Goal: Task Accomplishment & Management: Complete application form

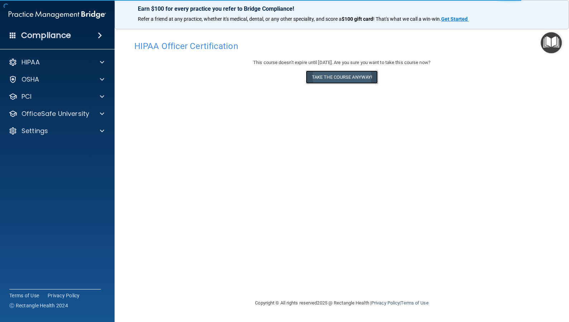
click at [339, 79] on button "Take the course anyway!" at bounding box center [342, 77] width 72 height 13
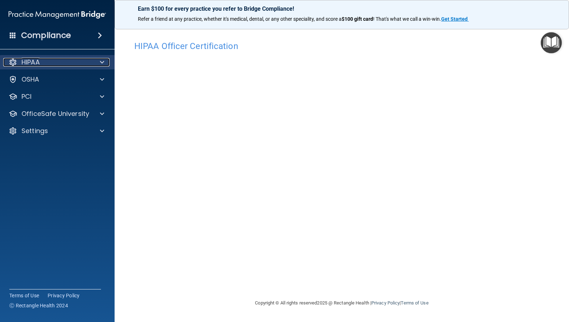
click at [102, 62] on span at bounding box center [102, 62] width 4 height 9
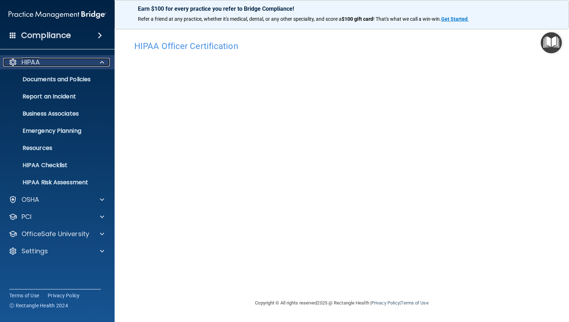
click at [102, 62] on span at bounding box center [102, 62] width 4 height 9
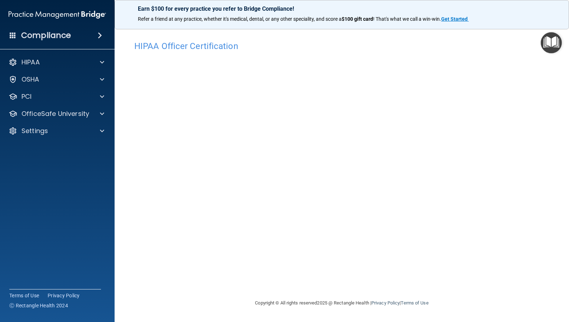
click at [98, 37] on span at bounding box center [100, 35] width 4 height 9
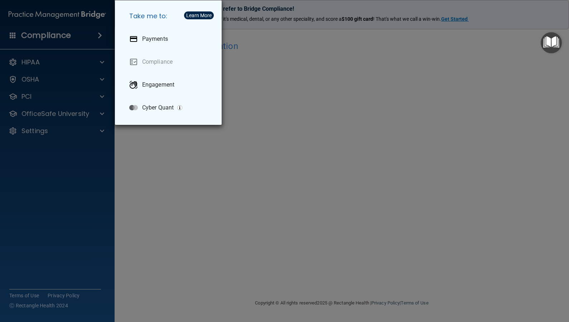
click at [98, 37] on div "Take me to: Payments Compliance Engagement Cyber Quant" at bounding box center [284, 161] width 569 height 322
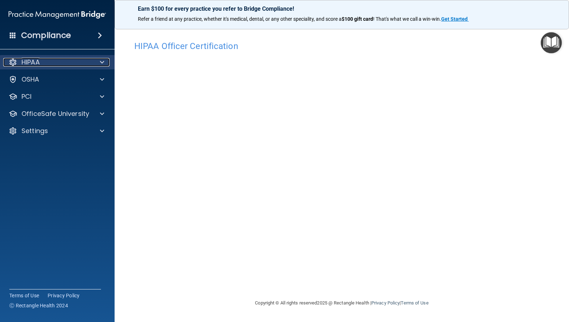
click at [103, 63] on span at bounding box center [102, 62] width 4 height 9
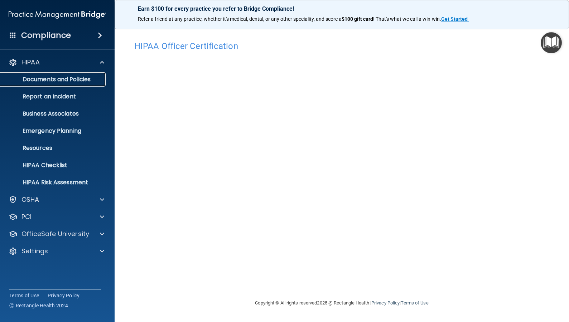
click at [93, 82] on p "Documents and Policies" at bounding box center [54, 79] width 98 height 7
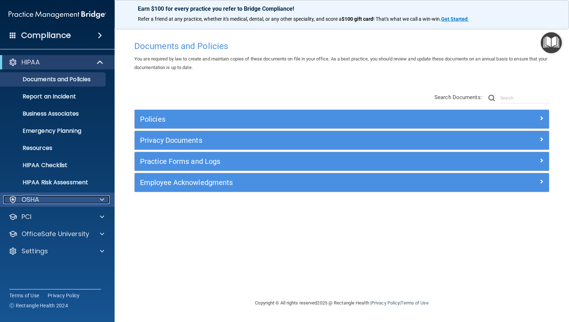
click at [103, 199] on span at bounding box center [102, 199] width 4 height 9
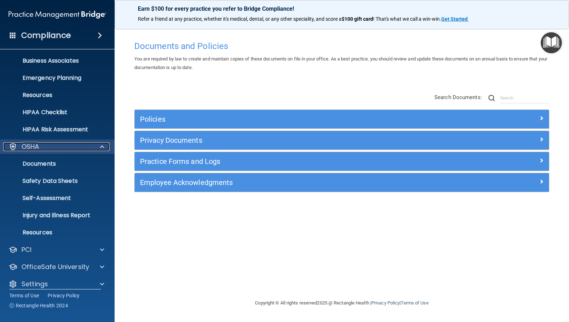
scroll to position [61, 0]
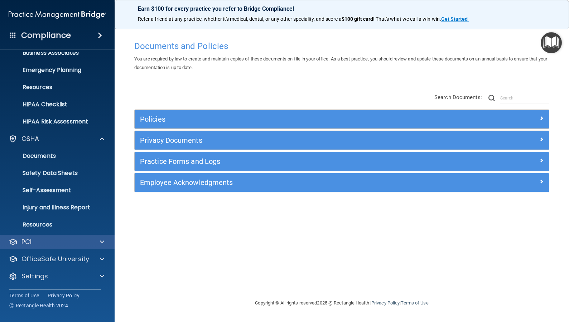
click at [102, 246] on div "PCI" at bounding box center [57, 242] width 115 height 14
click at [102, 243] on span at bounding box center [102, 242] width 4 height 9
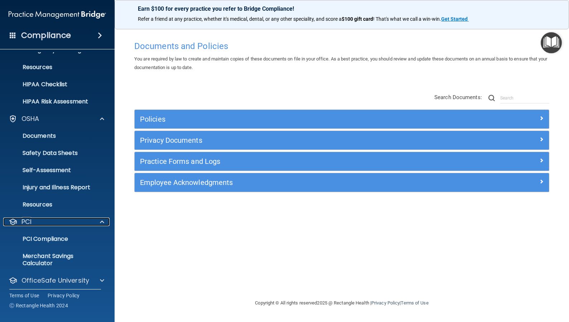
scroll to position [102, 0]
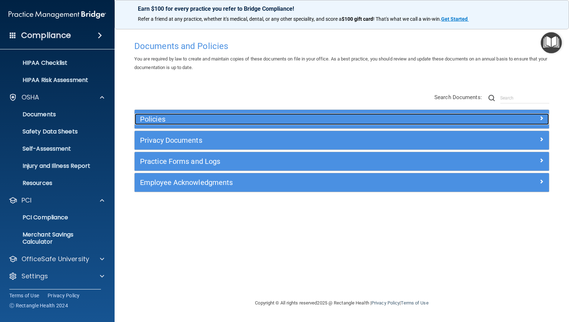
click at [389, 116] on h5 "Policies" at bounding box center [290, 119] width 300 height 8
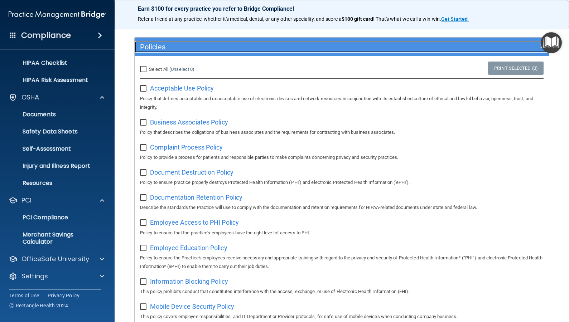
scroll to position [0, 0]
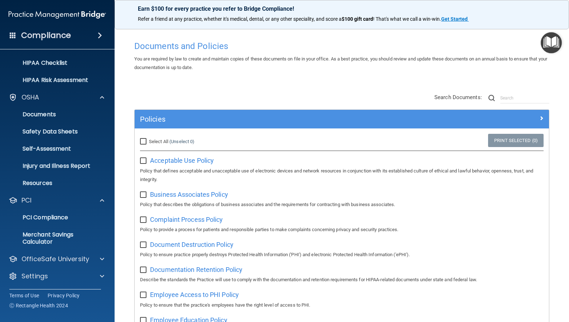
click at [34, 39] on h4 "Compliance" at bounding box center [46, 35] width 50 height 10
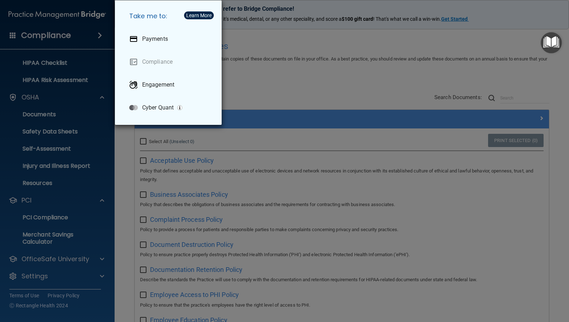
click at [189, 14] on div "Learn More" at bounding box center [198, 15] width 25 height 5
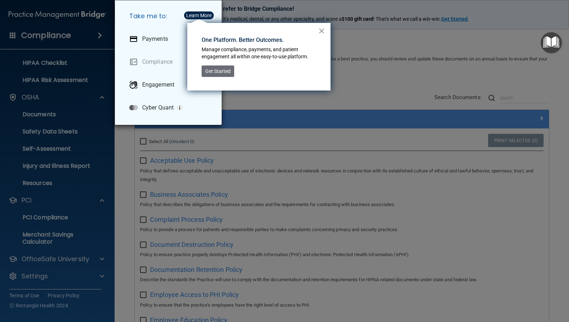
click at [322, 33] on button "×" at bounding box center [321, 30] width 7 height 11
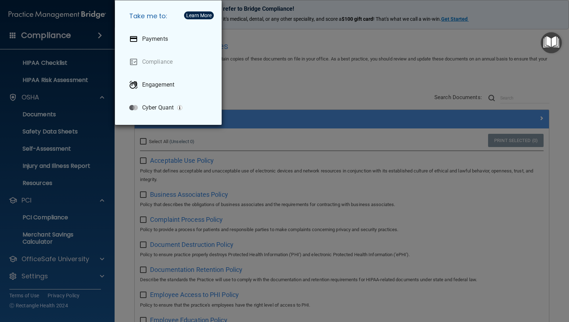
click at [86, 35] on div "Take me to: Payments Compliance Engagement Cyber Quant" at bounding box center [284, 161] width 569 height 322
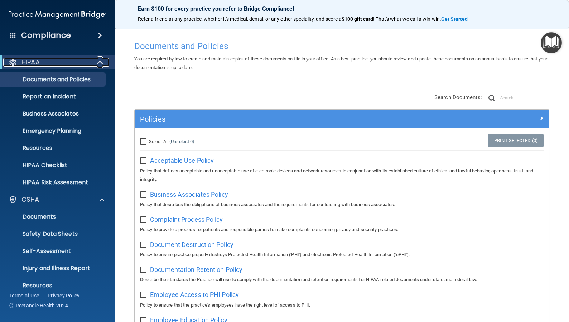
click at [102, 63] on span at bounding box center [101, 62] width 6 height 9
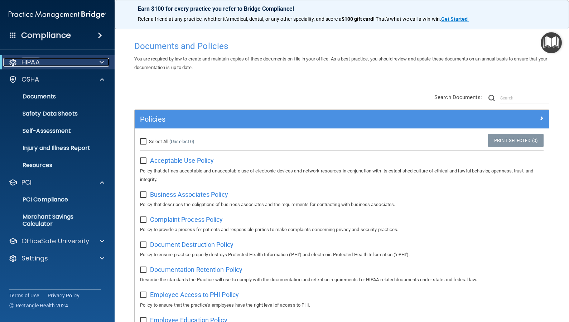
click at [102, 63] on span at bounding box center [101, 62] width 4 height 9
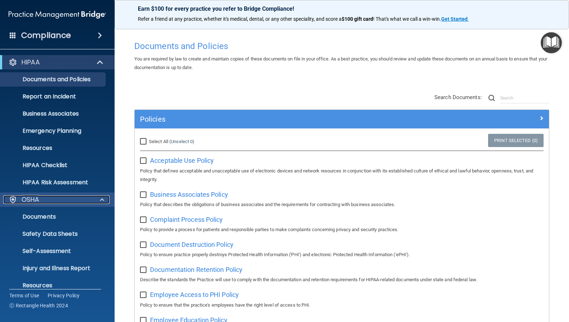
click at [104, 203] on span at bounding box center [102, 199] width 4 height 9
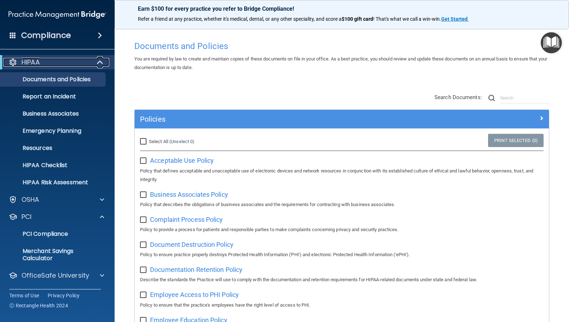
click at [102, 63] on span at bounding box center [101, 62] width 6 height 9
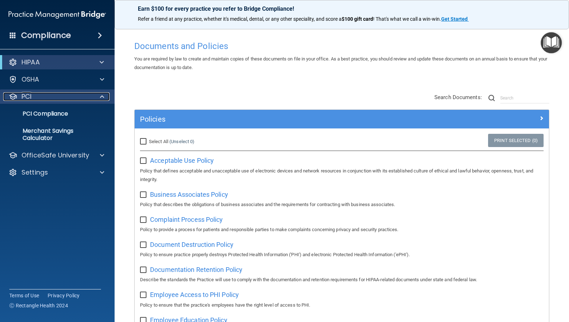
click at [102, 100] on span at bounding box center [102, 96] width 4 height 9
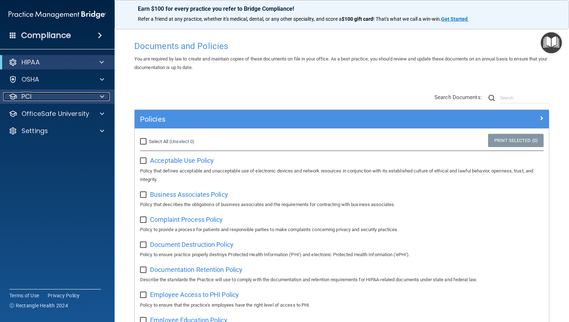
click at [97, 99] on div at bounding box center [101, 96] width 18 height 9
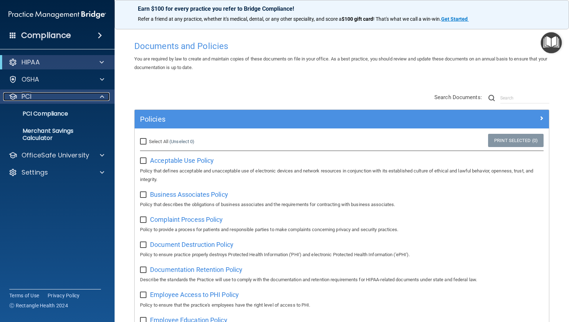
click at [99, 96] on div at bounding box center [101, 96] width 18 height 9
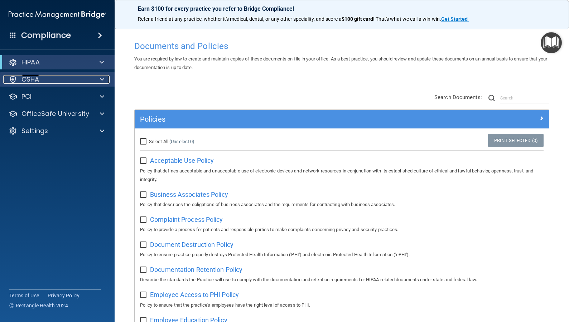
click at [102, 82] on span at bounding box center [102, 79] width 4 height 9
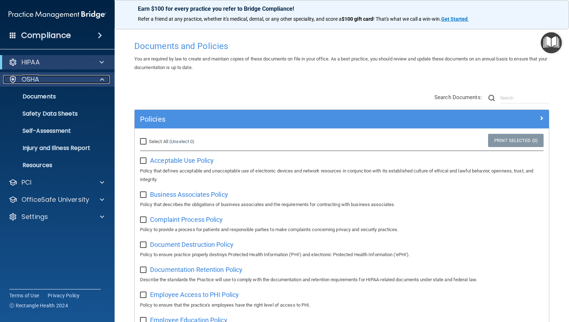
click at [103, 80] on span at bounding box center [102, 79] width 4 height 9
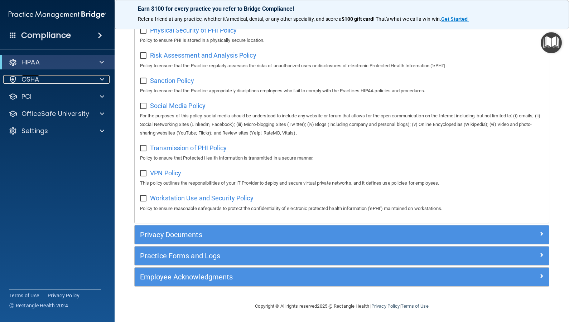
scroll to position [501, 0]
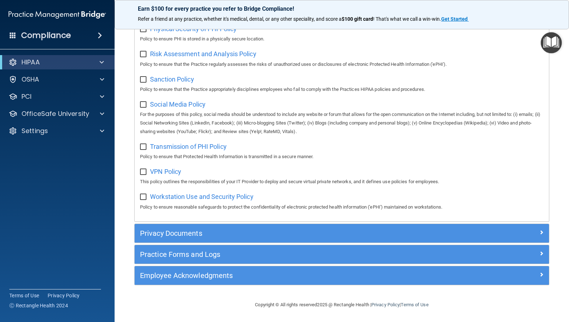
click at [101, 30] on div "Compliance" at bounding box center [57, 36] width 115 height 16
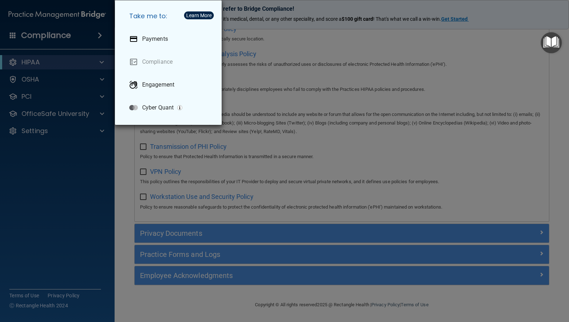
click at [22, 31] on div "Take me to: Payments Compliance Engagement Cyber Quant" at bounding box center [284, 161] width 569 height 322
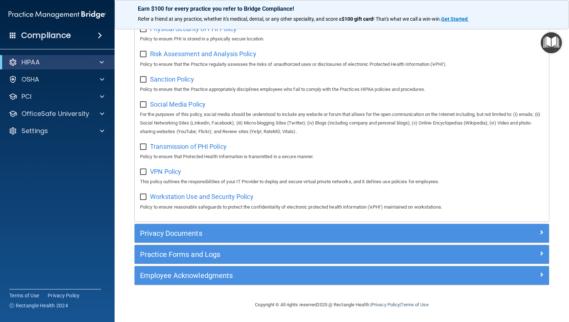
click at [12, 37] on span at bounding box center [13, 35] width 6 height 6
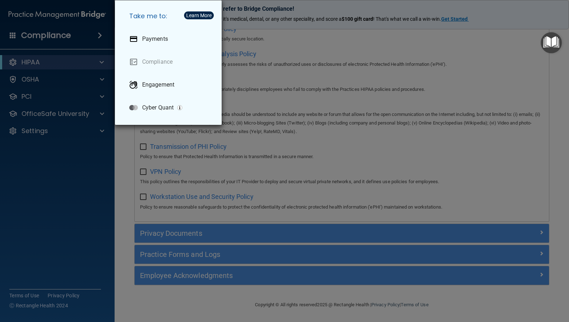
click at [101, 35] on div "Take me to: Payments Compliance Engagement Cyber Quant" at bounding box center [284, 161] width 569 height 322
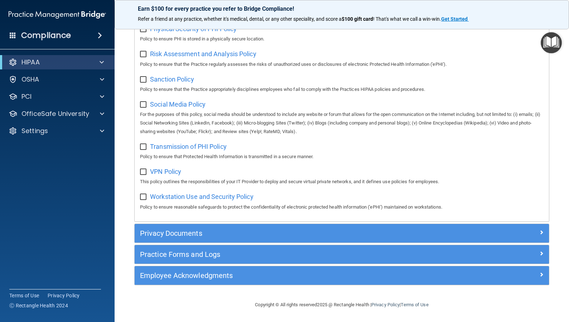
click at [553, 44] on img "Open Resource Center" at bounding box center [550, 42] width 21 height 21
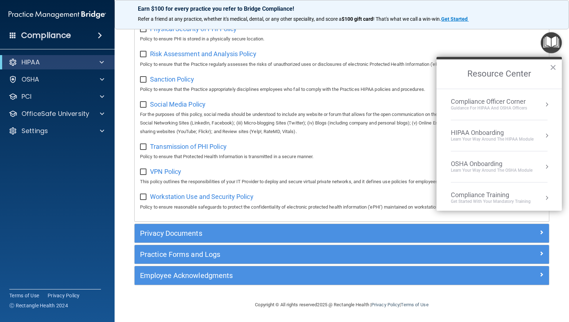
click at [516, 131] on div "HIPAA Onboarding" at bounding box center [492, 133] width 83 height 8
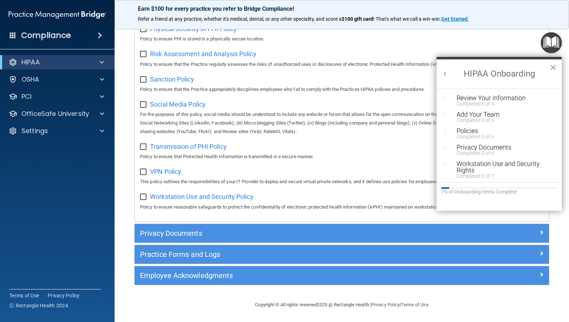
scroll to position [0, 0]
click at [444, 131] on icon "Resource Center" at bounding box center [444, 130] width 5 height 5
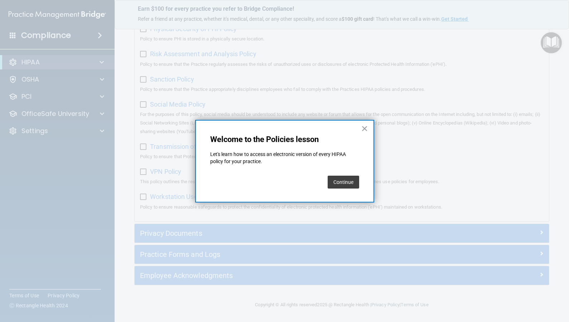
click at [346, 185] on button "Continue" at bounding box center [342, 182] width 31 height 13
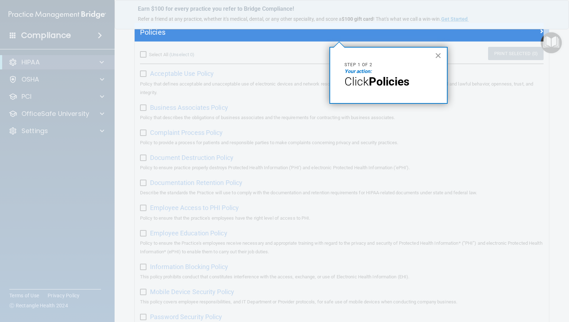
click at [438, 55] on button "×" at bounding box center [437, 55] width 7 height 11
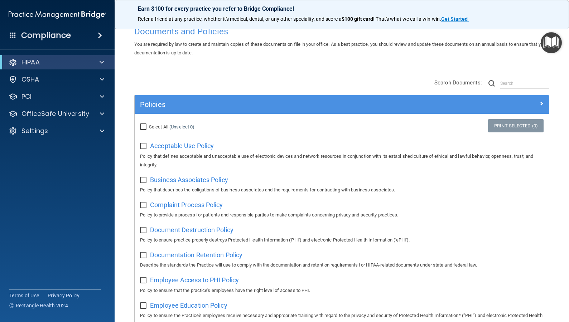
scroll to position [0, 0]
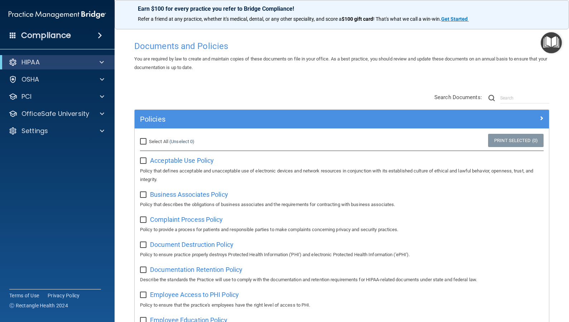
click at [555, 48] on img "Open Resource Center" at bounding box center [550, 42] width 21 height 21
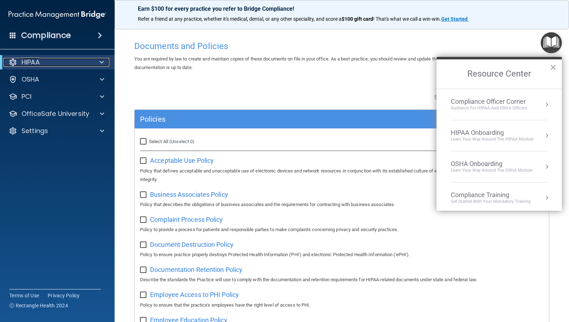
click at [77, 63] on div "HIPAA" at bounding box center [47, 62] width 88 height 9
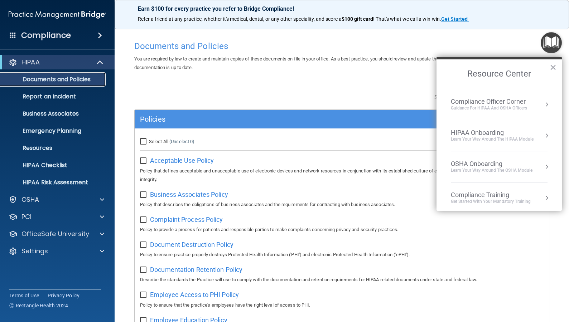
click at [69, 81] on p "Documents and Policies" at bounding box center [54, 79] width 98 height 7
click at [94, 207] on div "HIPAA Documents and Policies Report an Incident Business Associates Emergency P…" at bounding box center [57, 158] width 115 height 212
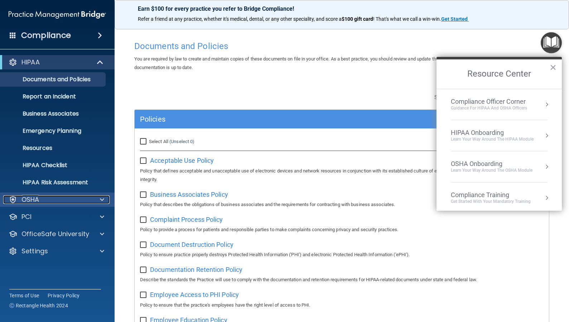
click at [98, 202] on div at bounding box center [101, 199] width 18 height 9
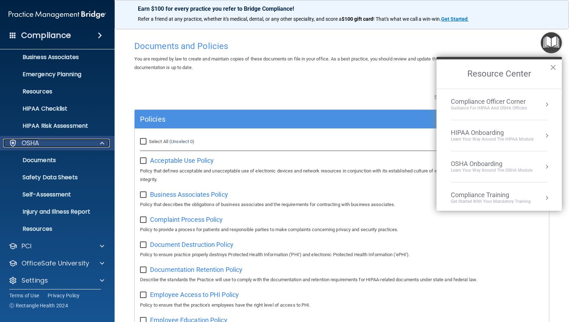
scroll to position [61, 0]
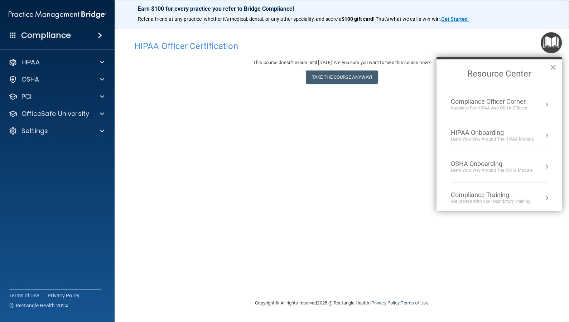
click at [543, 137] on button "Resource Center" at bounding box center [546, 135] width 7 height 7
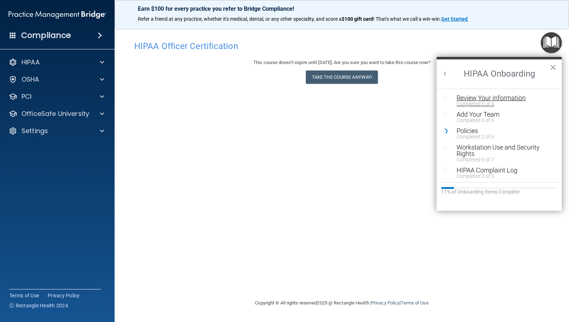
click at [509, 99] on div "Review Your Information" at bounding box center [501, 98] width 91 height 6
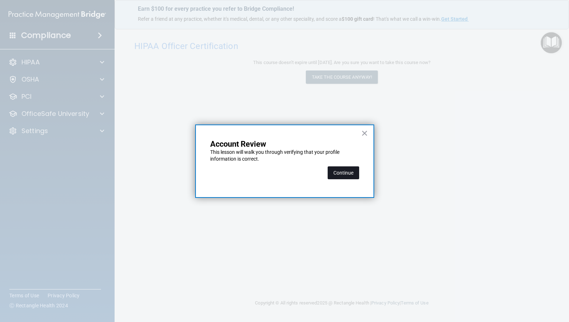
click at [347, 172] on button "Continue" at bounding box center [342, 172] width 31 height 13
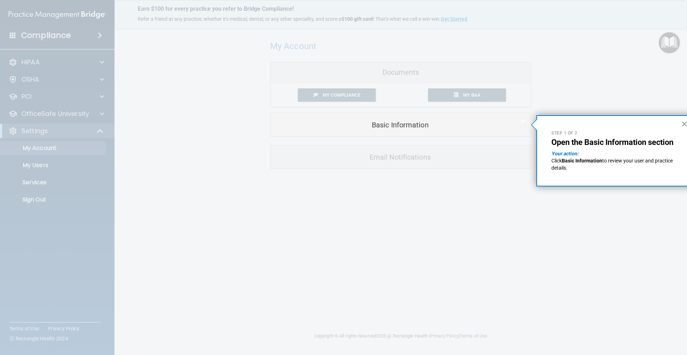
click at [568, 125] on button "×" at bounding box center [684, 123] width 7 height 11
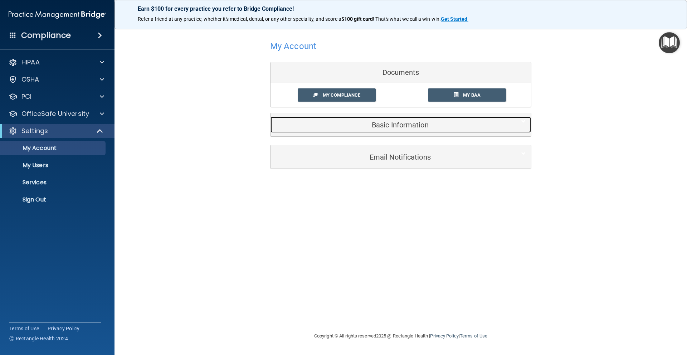
click at [382, 127] on h5 "Basic Information" at bounding box center [390, 125] width 228 height 8
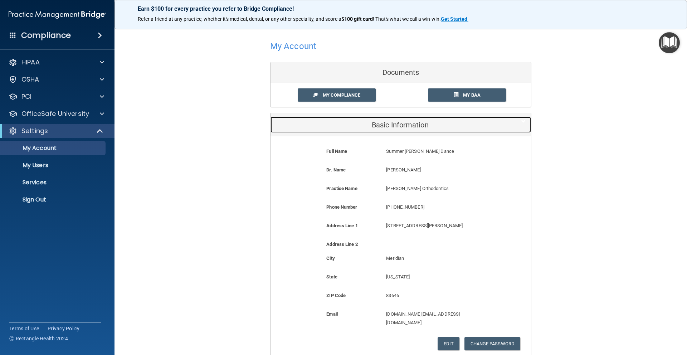
click at [383, 125] on h5 "Basic Information" at bounding box center [390, 125] width 228 height 8
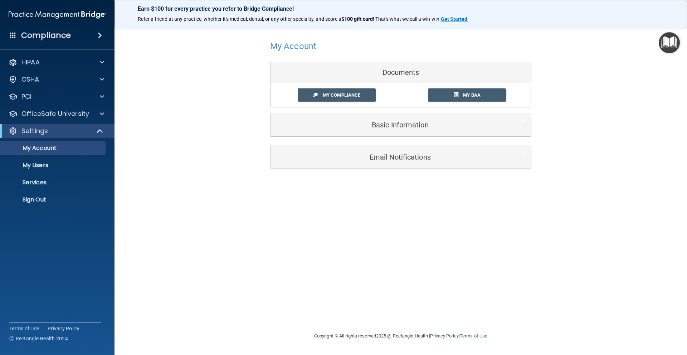
click at [413, 169] on div "Email Notifications Organization Emails Toggle all Monthly trainings summary Mo…" at bounding box center [400, 157] width 261 height 24
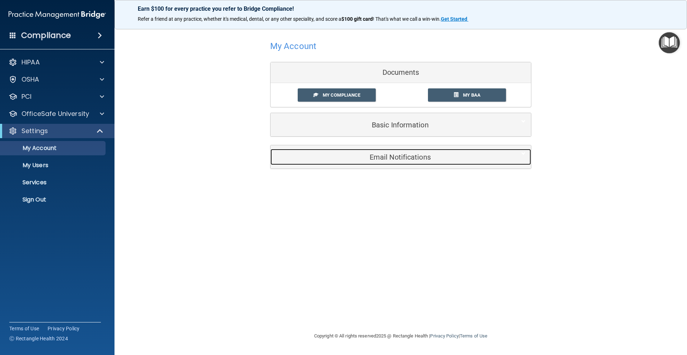
click at [410, 157] on h5 "Email Notifications" at bounding box center [390, 157] width 228 height 8
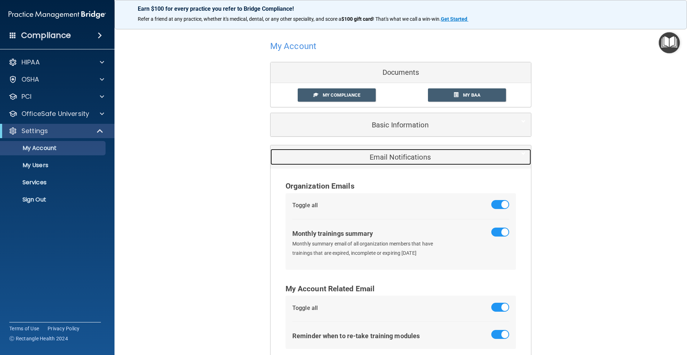
click at [410, 157] on h5 "Email Notifications" at bounding box center [390, 157] width 228 height 8
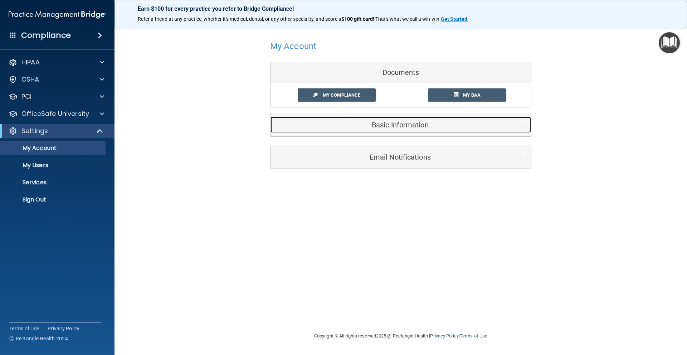
click at [411, 125] on h5 "Basic Information" at bounding box center [390, 125] width 228 height 8
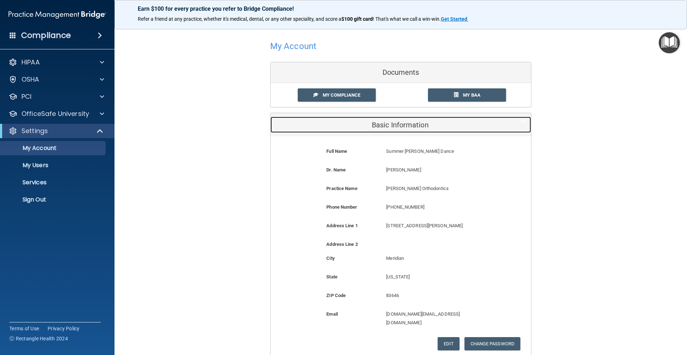
click at [411, 125] on h5 "Basic Information" at bounding box center [390, 125] width 228 height 8
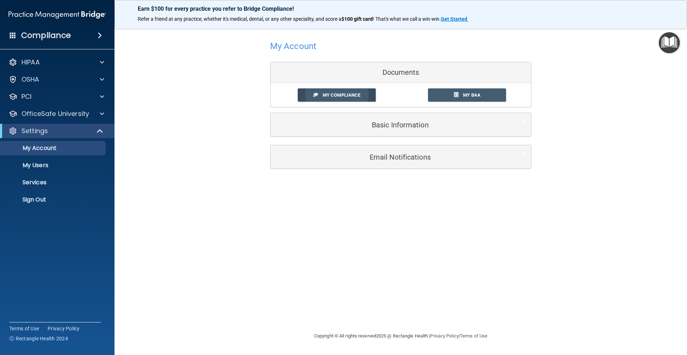
click at [364, 96] on link "My Compliance" at bounding box center [337, 94] width 78 height 13
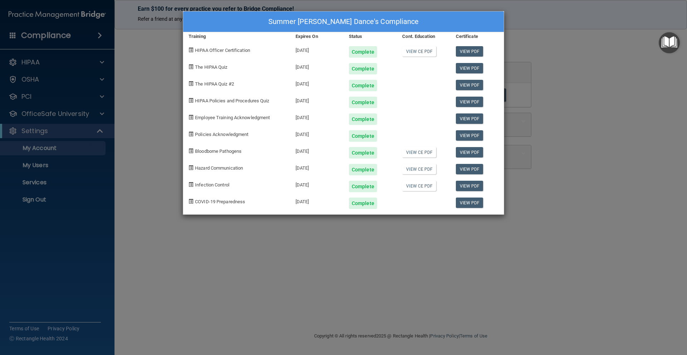
click at [162, 84] on div "Summer [PERSON_NAME] Dance's Compliance Training Expires On Status Cont. Educat…" at bounding box center [343, 177] width 687 height 355
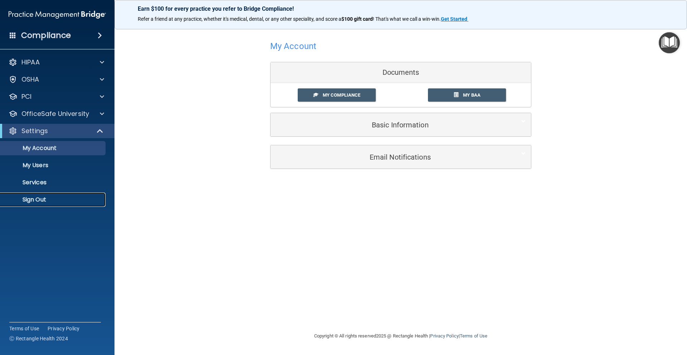
click at [48, 202] on p "Sign Out" at bounding box center [54, 199] width 98 height 7
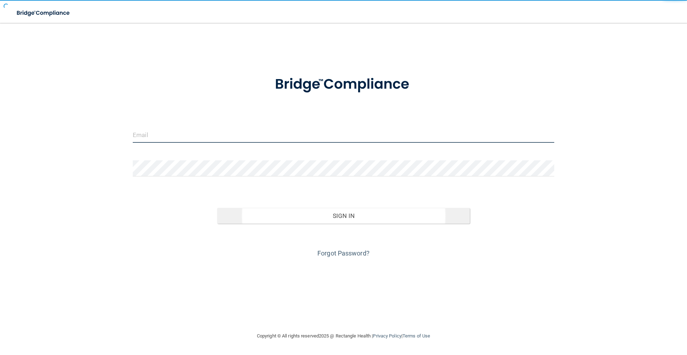
type input "[DOMAIN_NAME][EMAIL_ADDRESS][DOMAIN_NAME]"
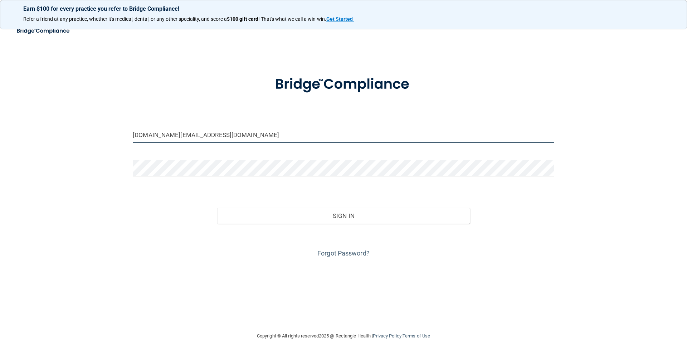
drag, startPoint x: 285, startPoint y: 133, endPoint x: 113, endPoint y: 138, distance: 171.9
click at [113, 138] on div "[DOMAIN_NAME][EMAIL_ADDRESS][DOMAIN_NAME] Invalid email/password. You don't hav…" at bounding box center [343, 177] width 659 height 295
type input "[PERSON_NAME][EMAIL_ADDRESS][PERSON_NAME][DOMAIN_NAME]"
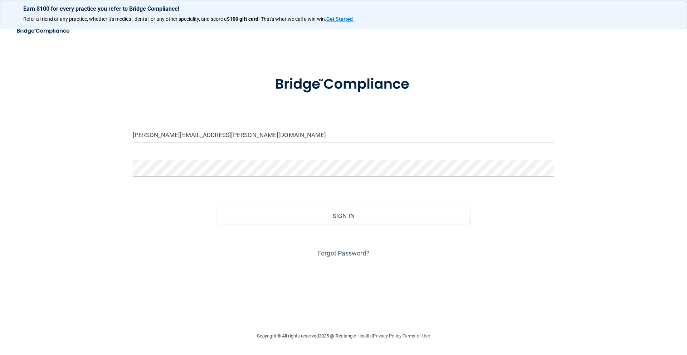
click at [91, 169] on div "[PERSON_NAME][EMAIL_ADDRESS][PERSON_NAME][DOMAIN_NAME] Invalid email/password. …" at bounding box center [343, 177] width 659 height 295
click at [217, 208] on button "Sign In" at bounding box center [343, 216] width 253 height 16
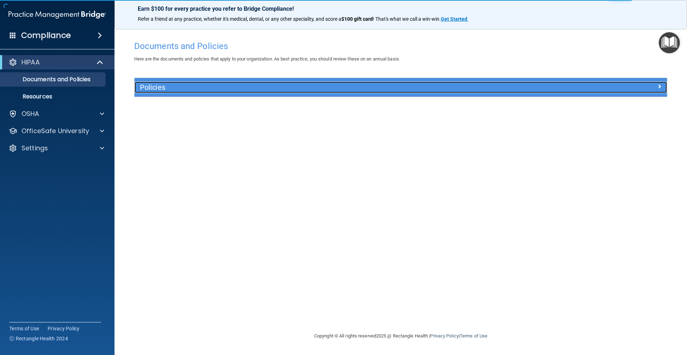
click at [235, 93] on div "Policies" at bounding box center [334, 87] width 399 height 11
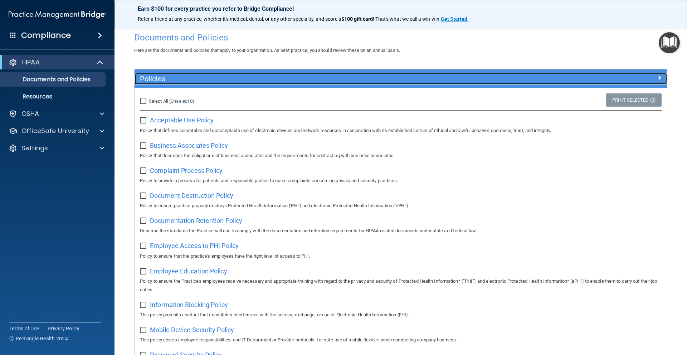
scroll to position [9, 0]
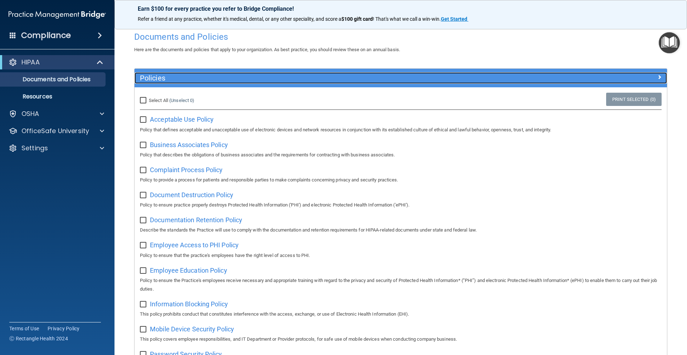
click at [410, 82] on h5 "Policies" at bounding box center [334, 78] width 389 height 8
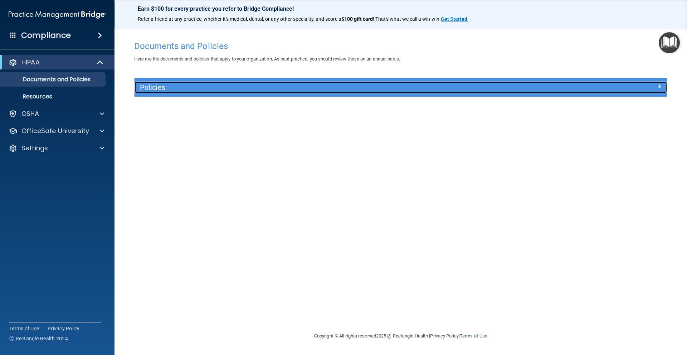
scroll to position [0, 0]
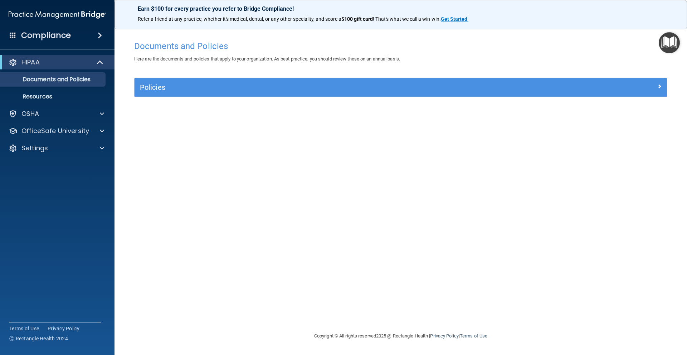
click at [568, 41] on img "Open Resource Center" at bounding box center [669, 42] width 21 height 21
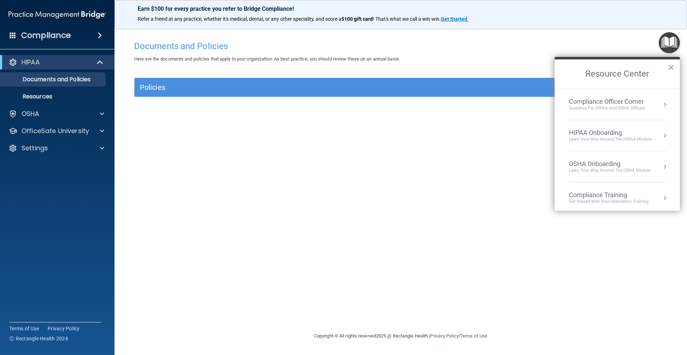
click at [568, 136] on button "Resource Center" at bounding box center [664, 135] width 7 height 7
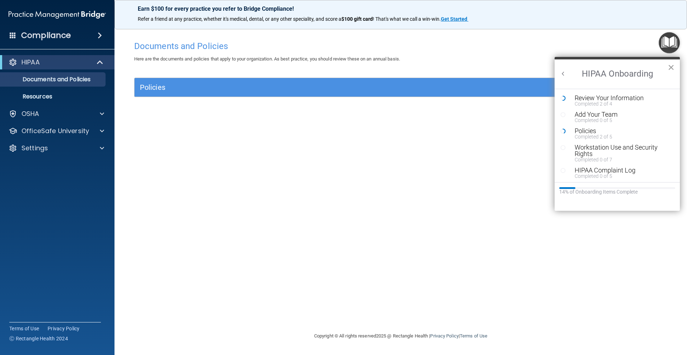
click at [568, 69] on button "×" at bounding box center [671, 67] width 7 height 11
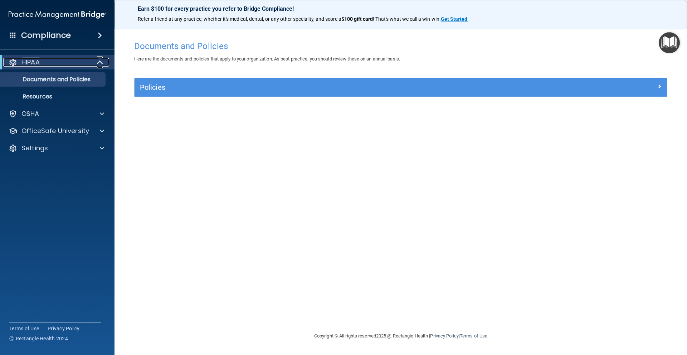
click at [100, 62] on span at bounding box center [101, 62] width 6 height 9
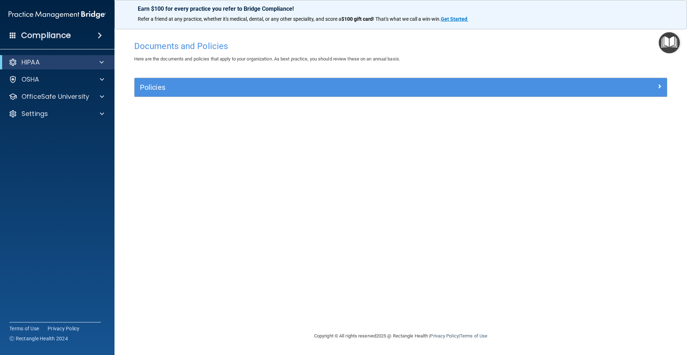
click at [568, 45] on img "Open Resource Center" at bounding box center [669, 42] width 21 height 21
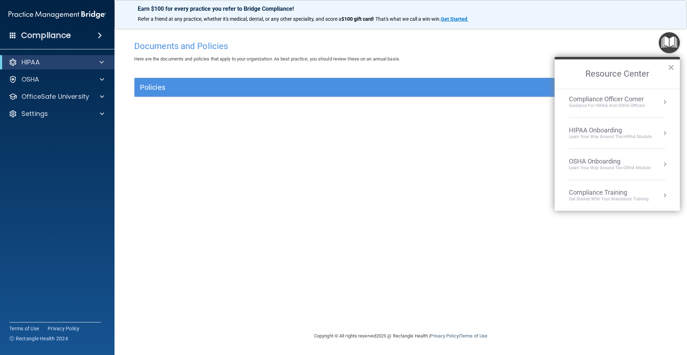
scroll to position [3, 0]
click at [568, 133] on button "Resource Center" at bounding box center [664, 132] width 7 height 7
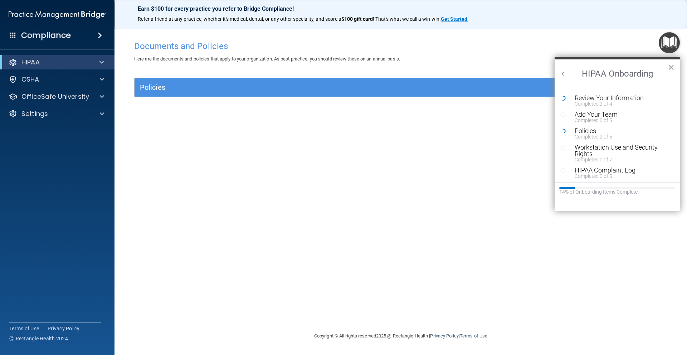
scroll to position [0, 0]
click at [568, 99] on div "Review Your Information" at bounding box center [620, 98] width 91 height 6
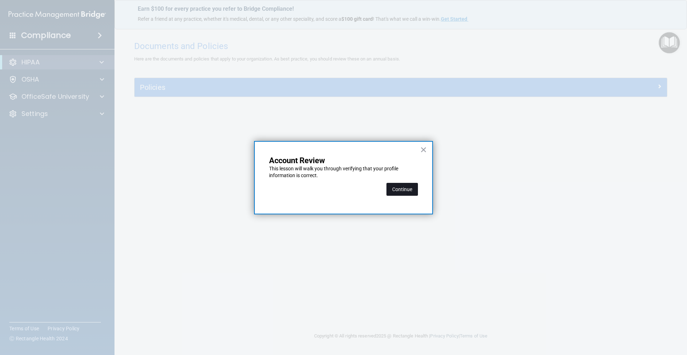
click at [408, 186] on button "Continue" at bounding box center [402, 189] width 31 height 13
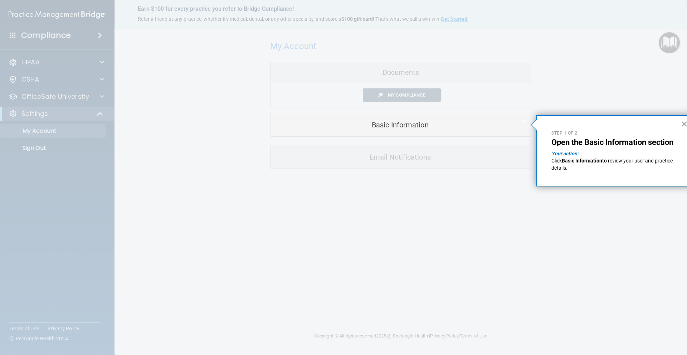
click at [568, 126] on button "×" at bounding box center [684, 123] width 7 height 11
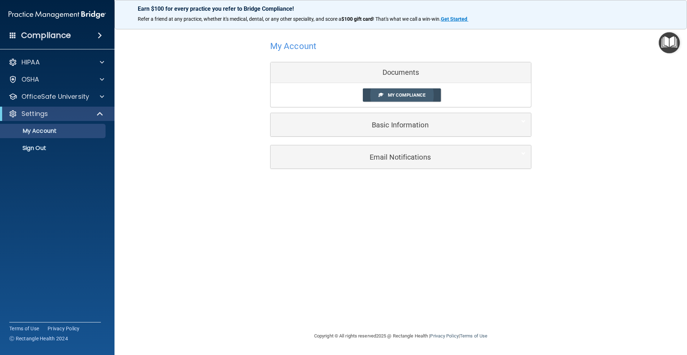
click at [405, 98] on link "My Compliance" at bounding box center [402, 94] width 78 height 13
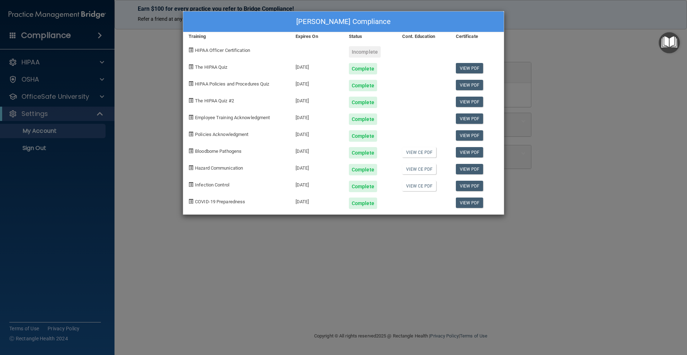
click at [362, 53] on div "Incomplete" at bounding box center [365, 51] width 32 height 11
click at [339, 53] on div at bounding box center [316, 49] width 53 height 17
click at [562, 136] on div "[PERSON_NAME] Compliance Training Expires On Status Cont. Education Certificate…" at bounding box center [343, 177] width 687 height 355
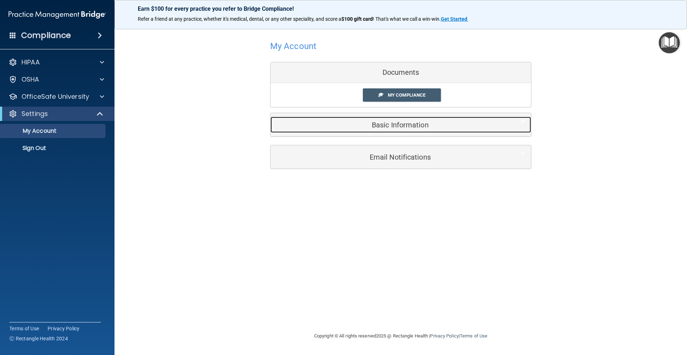
click at [411, 127] on h5 "Basic Information" at bounding box center [390, 125] width 228 height 8
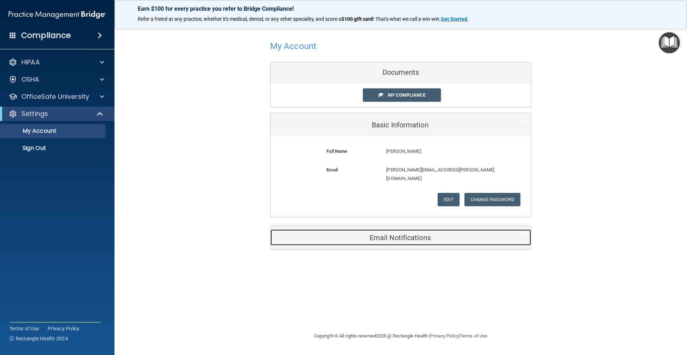
click at [424, 234] on h5 "Email Notifications" at bounding box center [390, 238] width 228 height 8
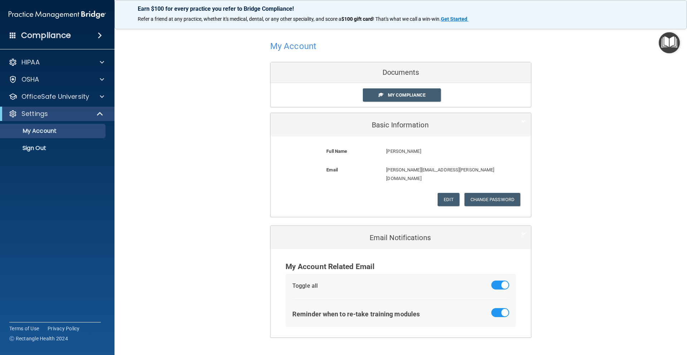
click at [568, 41] on img "Open Resource Center" at bounding box center [669, 42] width 21 height 21
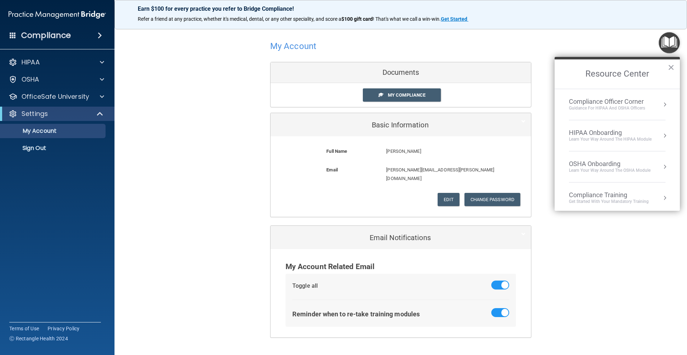
click at [568, 167] on div "OSHA Onboarding Learn your way around the OSHA module" at bounding box center [617, 167] width 97 height 14
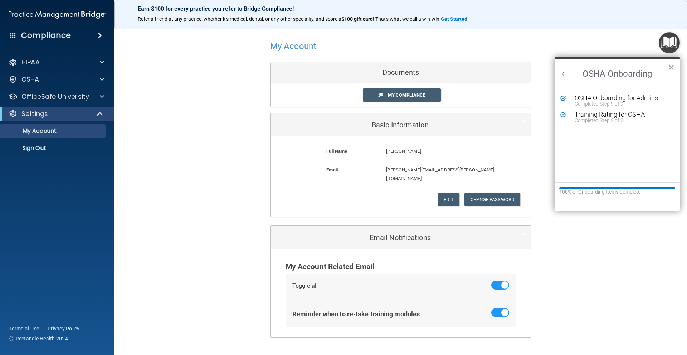
click at [562, 72] on button "Back to Resource Center Home" at bounding box center [563, 73] width 7 height 7
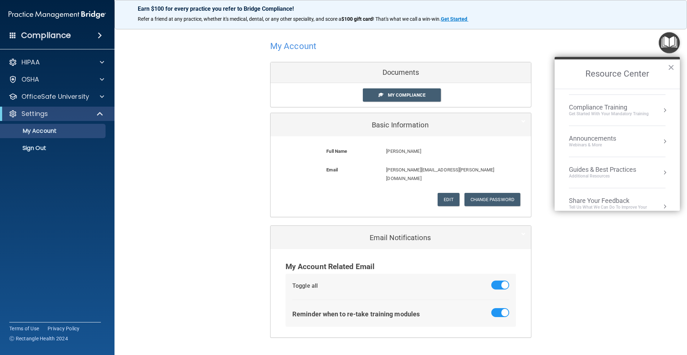
scroll to position [86, 0]
click at [568, 111] on div "Compliance Training Get Started with your mandatory training" at bounding box center [617, 112] width 97 height 14
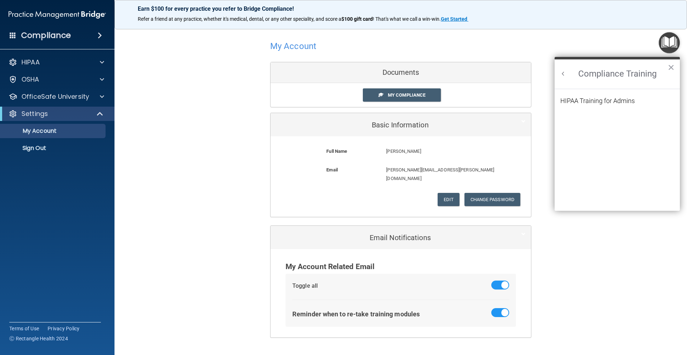
scroll to position [0, 0]
click at [568, 101] on div "HIPAA Training for Admins" at bounding box center [597, 101] width 74 height 6
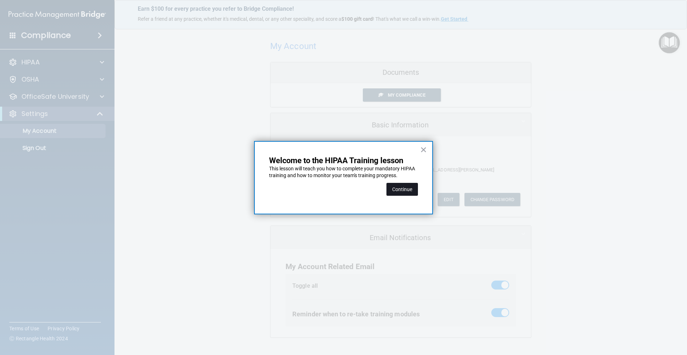
click at [399, 189] on button "Continue" at bounding box center [402, 189] width 31 height 13
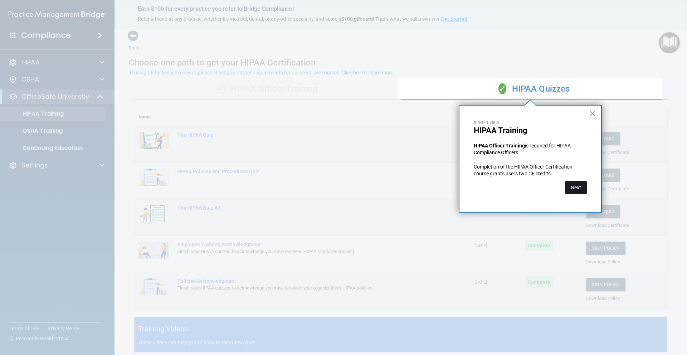
click at [568, 190] on button "Next" at bounding box center [576, 187] width 22 height 13
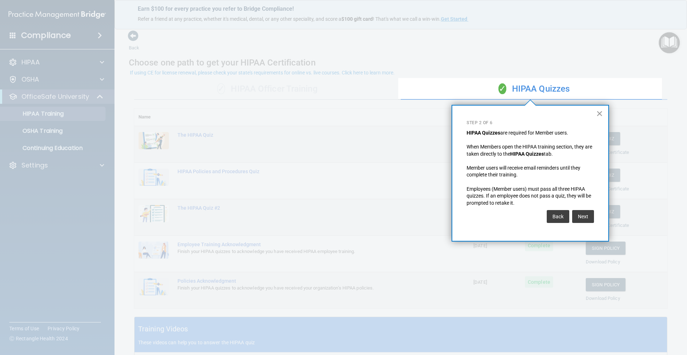
click at [568, 112] on button "×" at bounding box center [599, 113] width 7 height 11
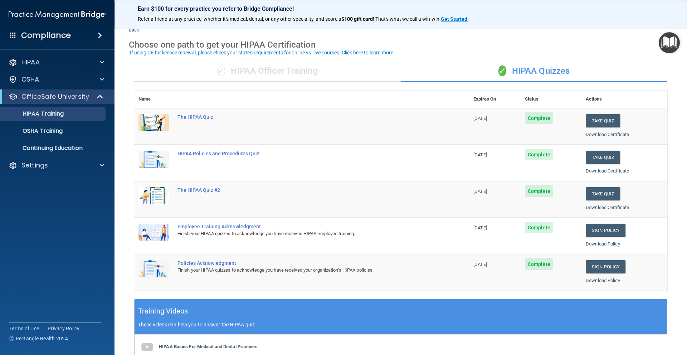
scroll to position [20, 0]
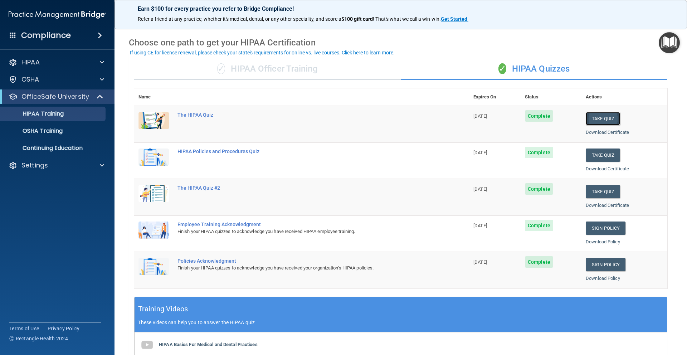
click at [568, 120] on button "Take Quiz" at bounding box center [603, 118] width 34 height 13
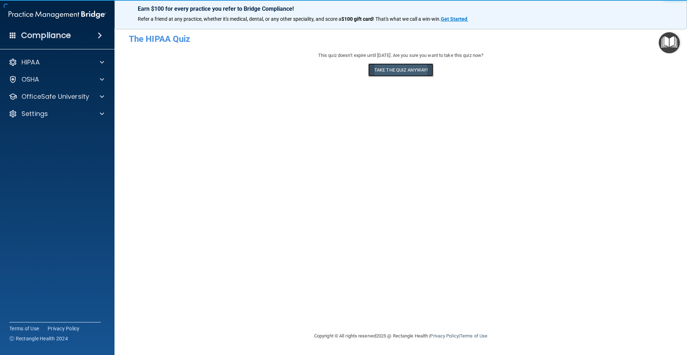
click at [400, 72] on button "Take the quiz anyway!" at bounding box center [400, 69] width 65 height 13
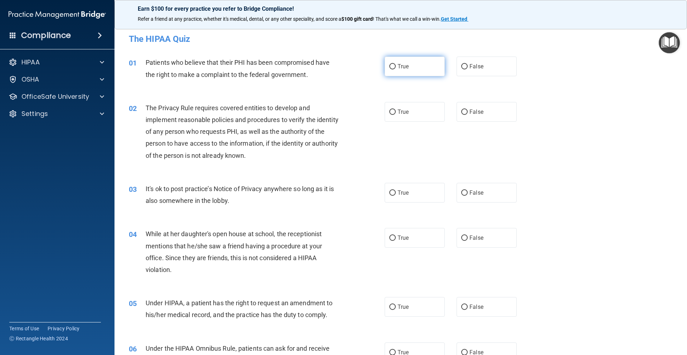
click at [389, 65] on input "True" at bounding box center [392, 66] width 6 height 5
radio input "true"
click at [461, 114] on input "False" at bounding box center [464, 112] width 6 height 5
radio input "true"
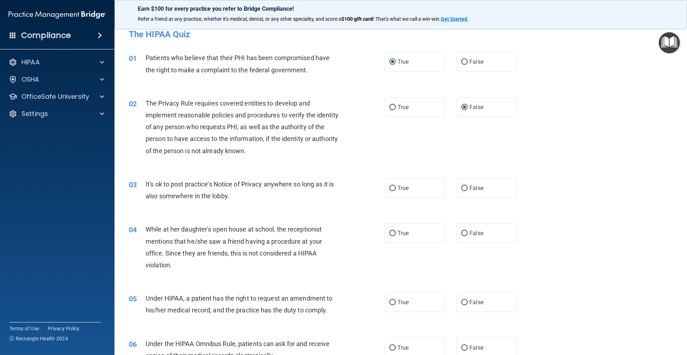
scroll to position [6, 0]
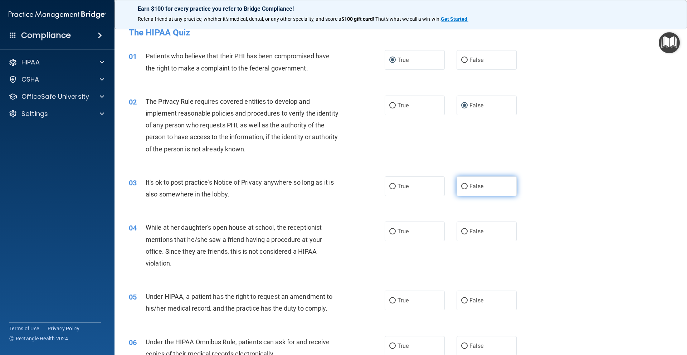
click at [463, 187] on input "False" at bounding box center [464, 186] width 6 height 5
radio input "true"
click at [389, 232] on input "True" at bounding box center [392, 231] width 6 height 5
radio input "true"
click at [390, 306] on label "True" at bounding box center [415, 301] width 60 height 20
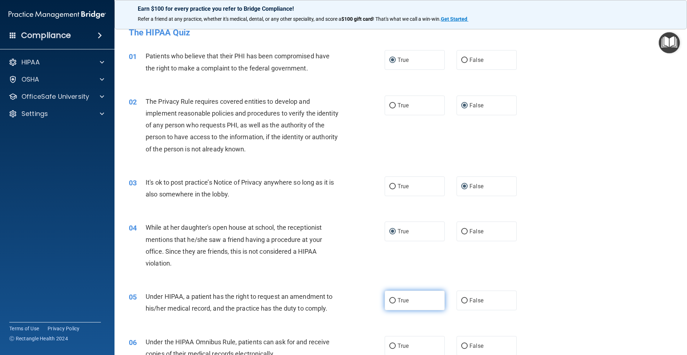
click at [390, 303] on input "True" at bounding box center [392, 300] width 6 height 5
radio input "true"
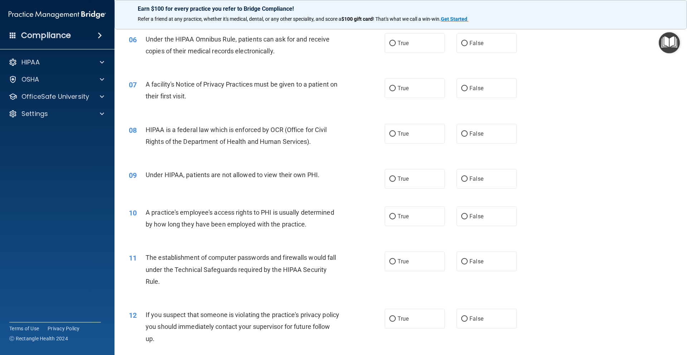
scroll to position [0, 0]
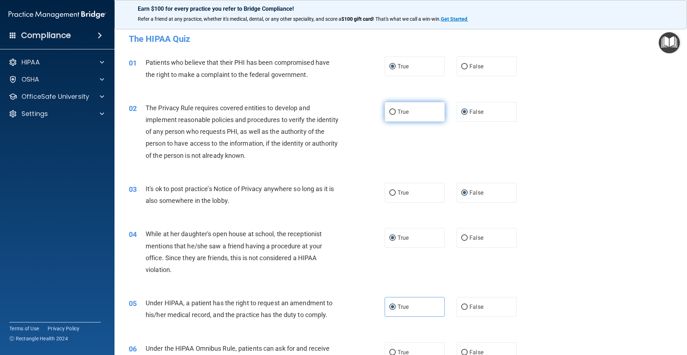
click at [392, 111] on input "True" at bounding box center [392, 112] width 6 height 5
radio input "true"
radio input "false"
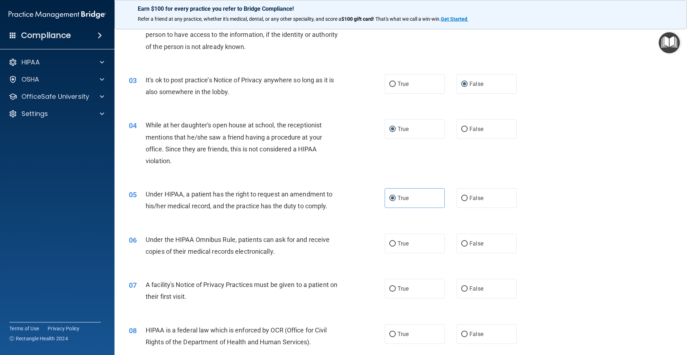
scroll to position [118, 0]
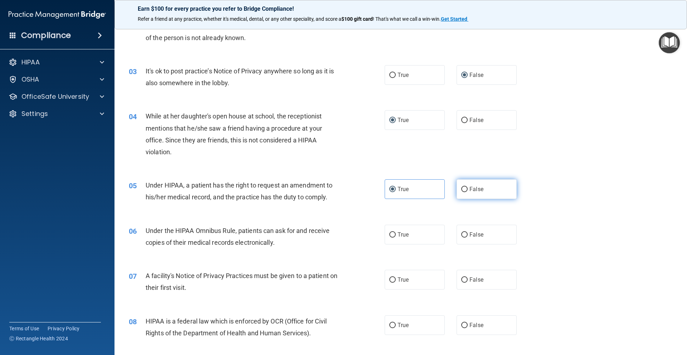
click at [465, 191] on label "False" at bounding box center [487, 189] width 60 height 20
click at [465, 191] on input "False" at bounding box center [464, 189] width 6 height 5
radio input "true"
radio input "false"
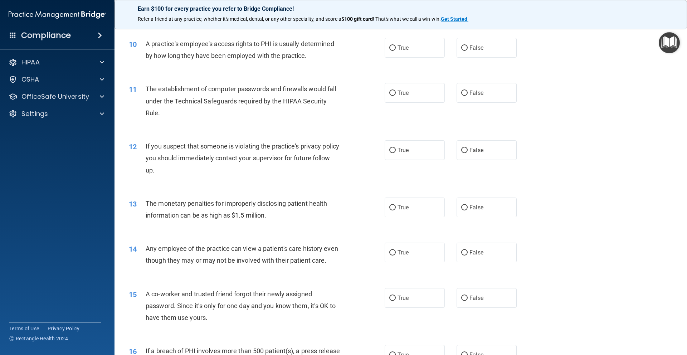
scroll to position [493, 0]
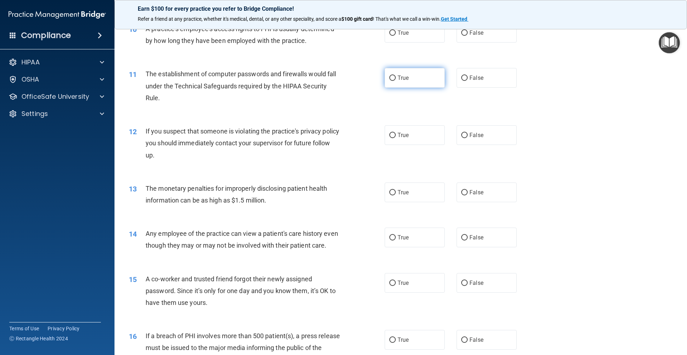
click at [405, 79] on span "True" at bounding box center [403, 77] width 11 height 7
click at [396, 79] on input "True" at bounding box center [392, 78] width 6 height 5
radio input "true"
click at [423, 193] on label "True" at bounding box center [415, 193] width 60 height 20
click at [396, 193] on input "True" at bounding box center [392, 192] width 6 height 5
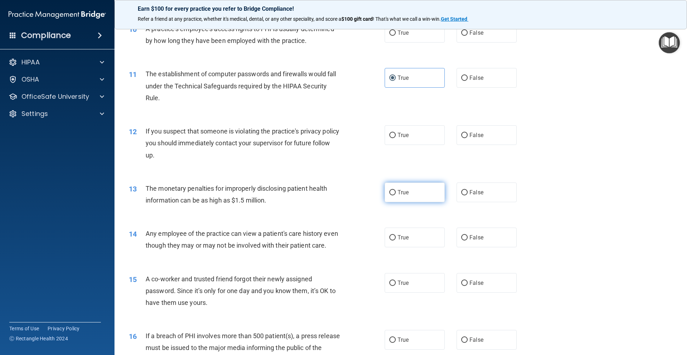
radio input "true"
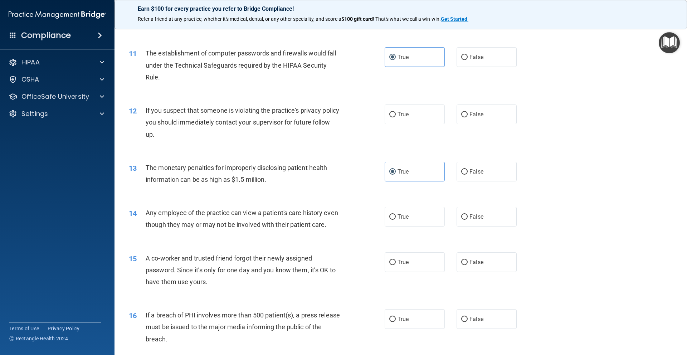
scroll to position [535, 0]
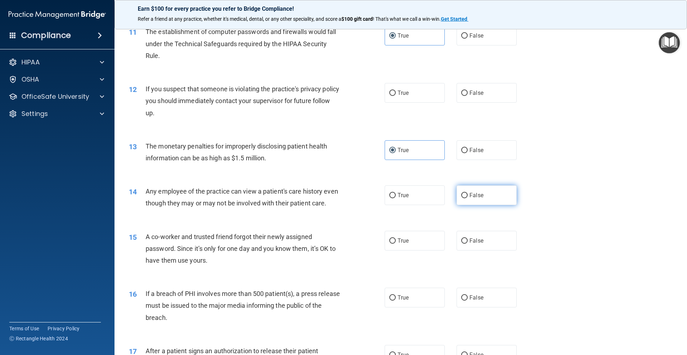
click at [462, 195] on input "False" at bounding box center [464, 195] width 6 height 5
radio input "true"
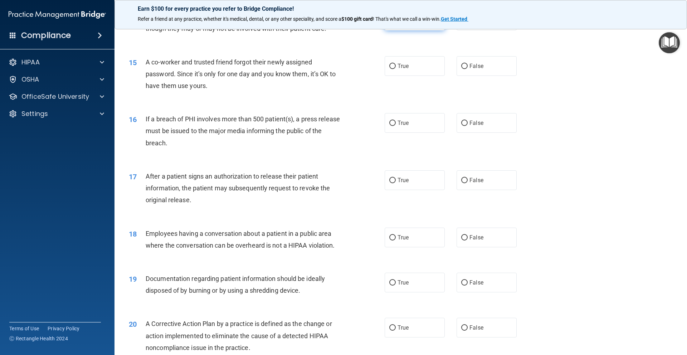
scroll to position [712, 0]
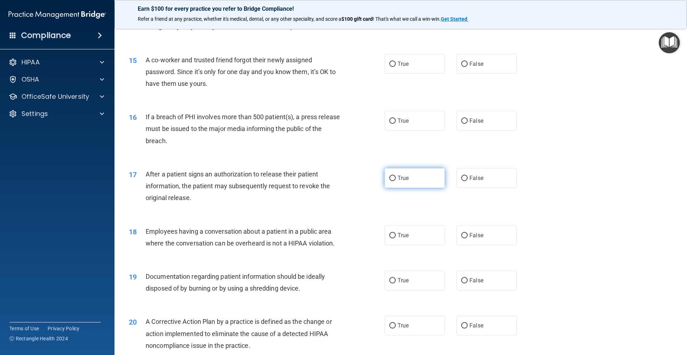
click at [410, 188] on label "True" at bounding box center [415, 178] width 60 height 20
click at [396, 181] on input "True" at bounding box center [392, 178] width 6 height 5
radio input "true"
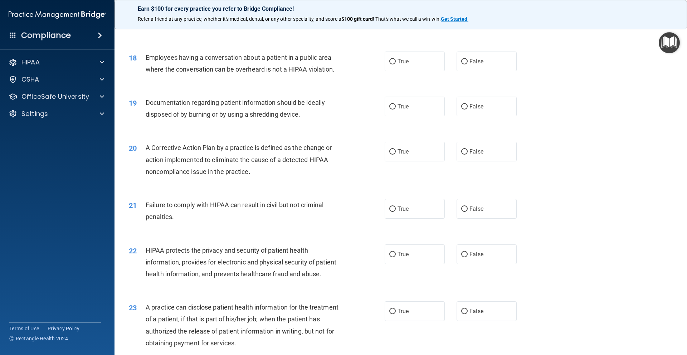
scroll to position [911, 0]
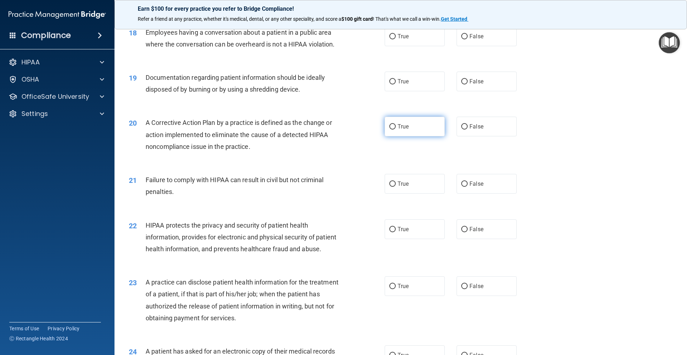
click at [389, 130] on input "True" at bounding box center [392, 126] width 6 height 5
radio input "true"
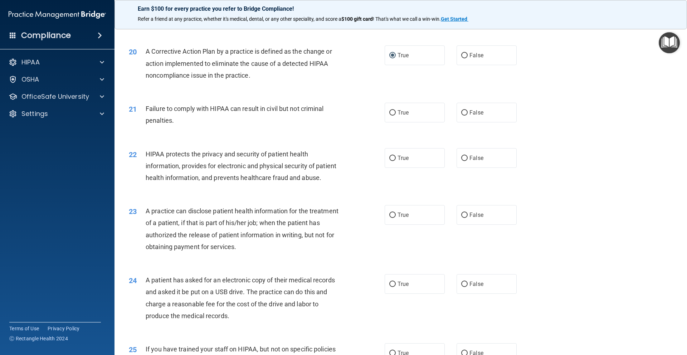
scroll to position [1076, 0]
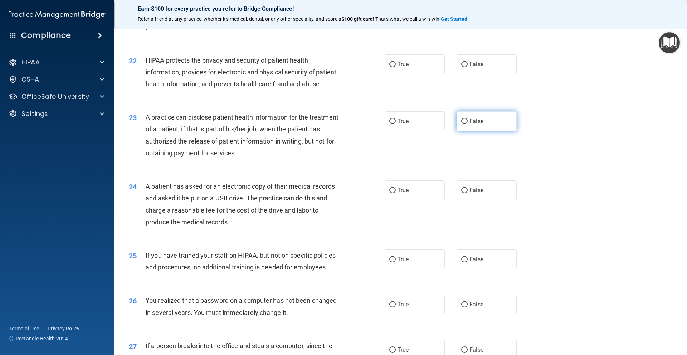
click at [470, 125] on span "False" at bounding box center [477, 121] width 14 height 7
click at [467, 124] on input "False" at bounding box center [464, 121] width 6 height 5
radio input "true"
click at [412, 200] on label "True" at bounding box center [415, 190] width 60 height 20
click at [396, 193] on input "True" at bounding box center [392, 190] width 6 height 5
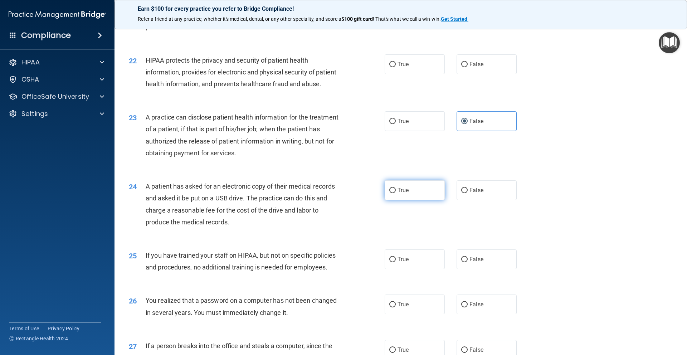
radio input "true"
click at [395, 314] on label "True" at bounding box center [415, 305] width 60 height 20
click at [395, 307] on input "True" at bounding box center [392, 304] width 6 height 5
radio input "true"
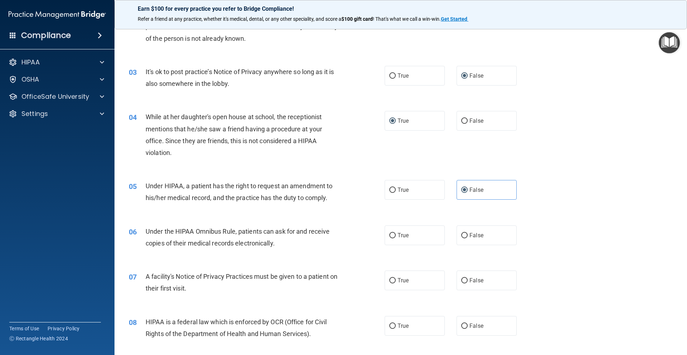
scroll to position [124, 0]
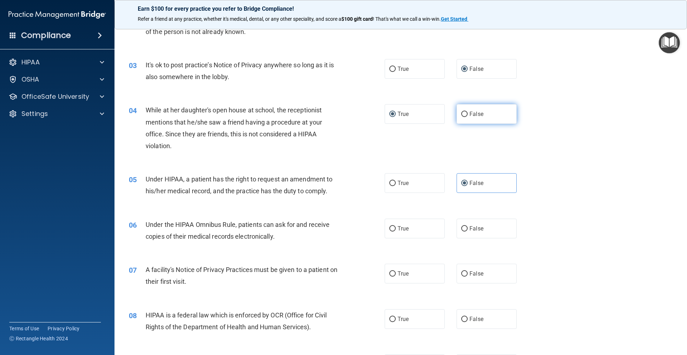
click at [471, 118] on label "False" at bounding box center [487, 114] width 60 height 20
click at [468, 117] on input "False" at bounding box center [464, 114] width 6 height 5
radio input "true"
radio input "false"
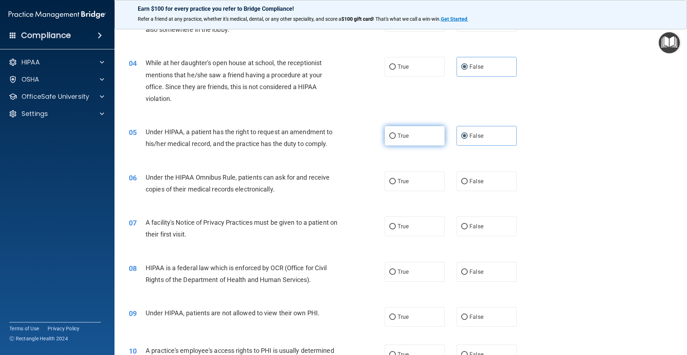
scroll to position [223, 0]
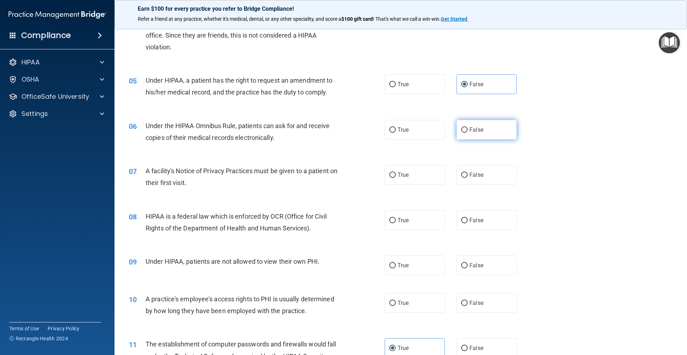
click at [475, 133] on label "False" at bounding box center [487, 130] width 60 height 20
click at [468, 133] on input "False" at bounding box center [464, 129] width 6 height 5
radio input "true"
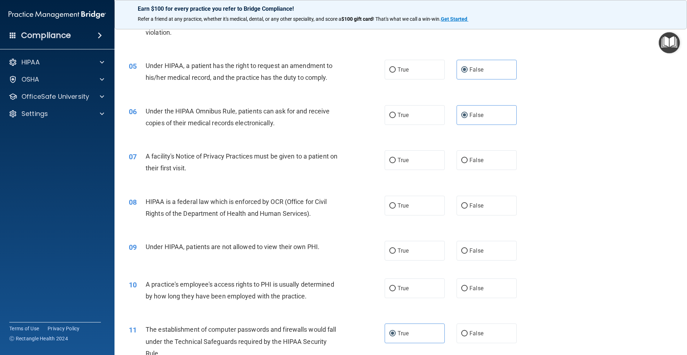
scroll to position [245, 0]
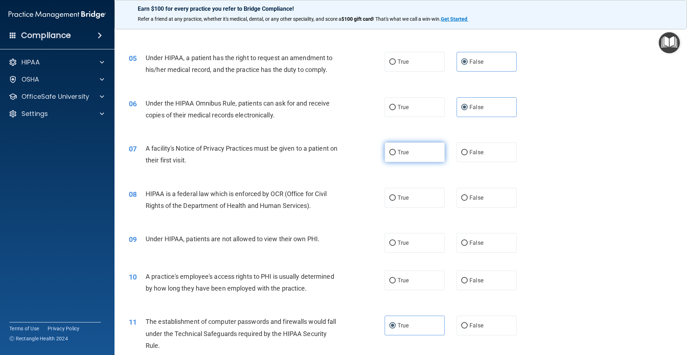
click at [398, 152] on span "True" at bounding box center [403, 152] width 11 height 7
click at [396, 152] on input "True" at bounding box center [392, 152] width 6 height 5
radio input "true"
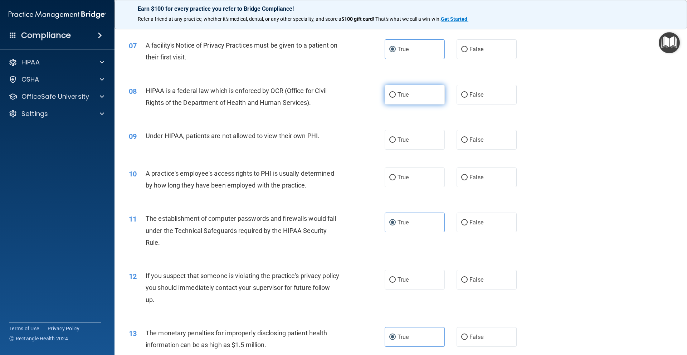
click at [403, 97] on span "True" at bounding box center [403, 94] width 11 height 7
click at [396, 97] on input "True" at bounding box center [392, 94] width 6 height 5
radio input "true"
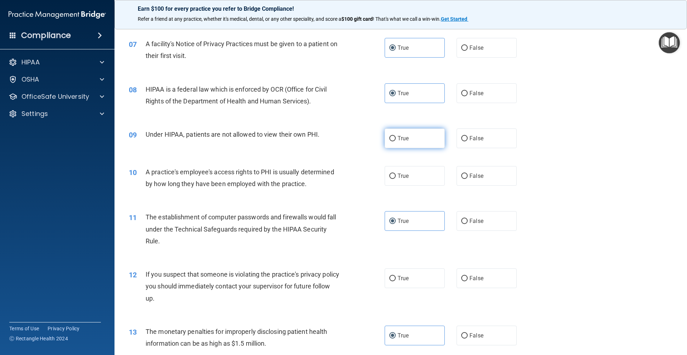
scroll to position [351, 0]
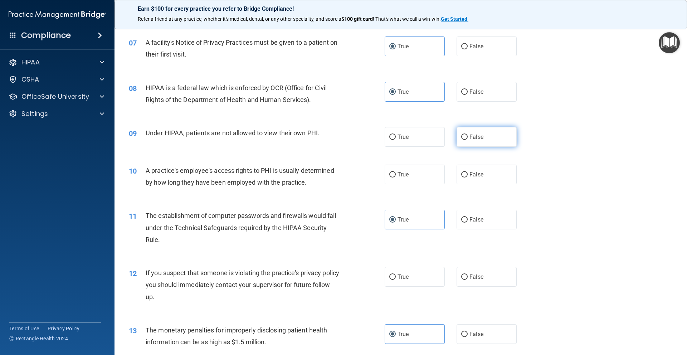
click at [478, 141] on label "False" at bounding box center [487, 137] width 60 height 20
click at [468, 140] on input "False" at bounding box center [464, 137] width 6 height 5
radio input "true"
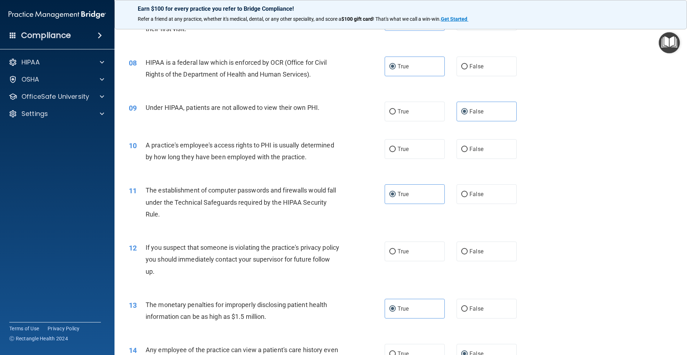
scroll to position [411, 0]
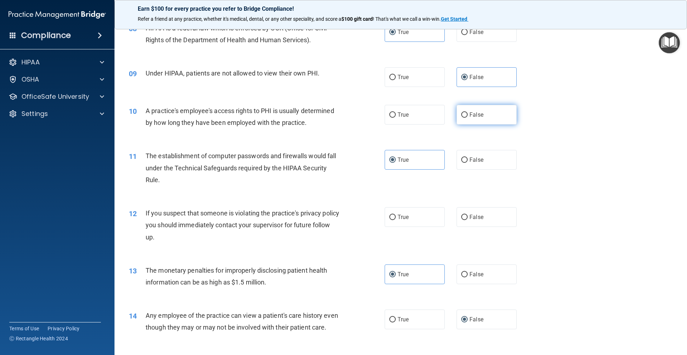
click at [465, 117] on label "False" at bounding box center [487, 115] width 60 height 20
click at [465, 117] on input "False" at bounding box center [464, 114] width 6 height 5
radio input "true"
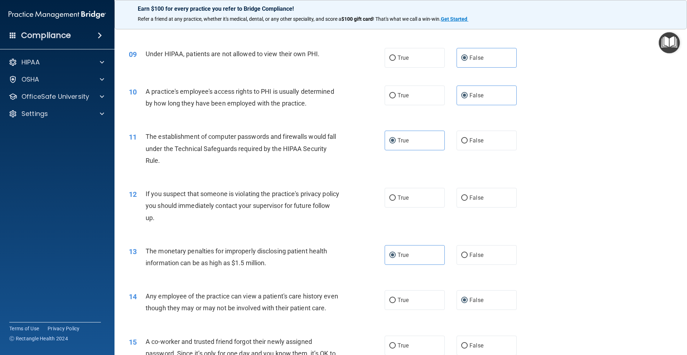
scroll to position [442, 0]
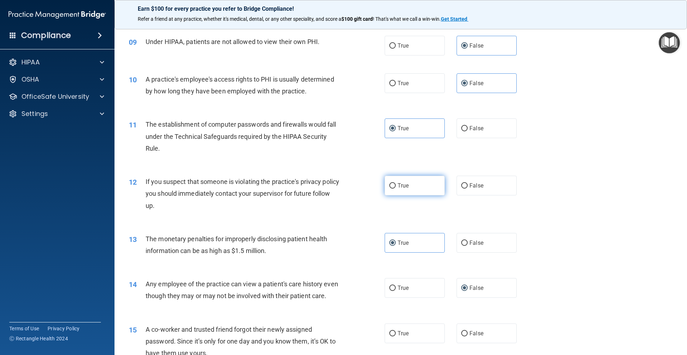
click at [428, 189] on label "True" at bounding box center [415, 186] width 60 height 20
click at [396, 189] on input "True" at bounding box center [392, 185] width 6 height 5
radio input "true"
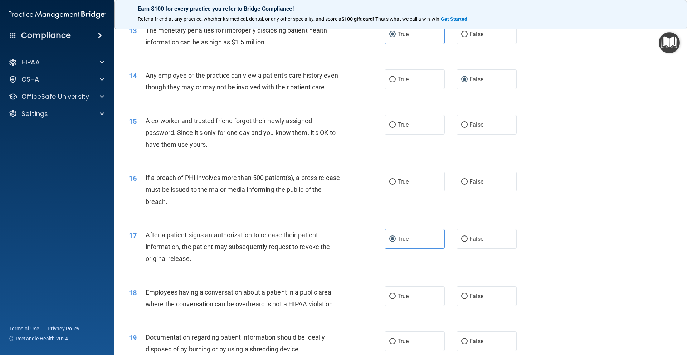
scroll to position [651, 0]
click at [472, 128] on span "False" at bounding box center [477, 125] width 14 height 7
click at [468, 128] on input "False" at bounding box center [464, 125] width 6 height 5
radio input "true"
click at [389, 185] on input "True" at bounding box center [392, 182] width 6 height 5
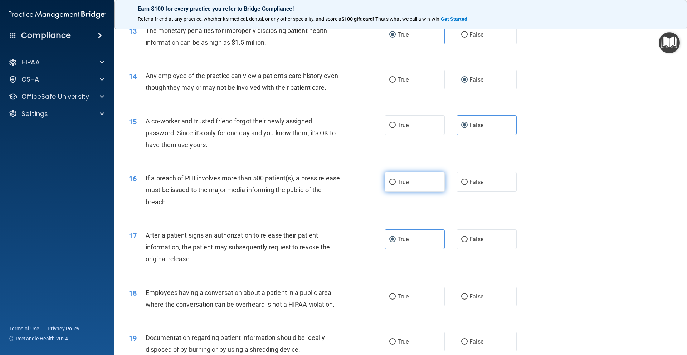
radio input "true"
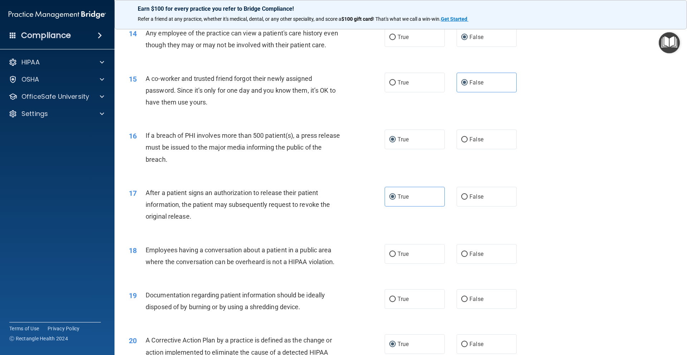
scroll to position [948, 0]
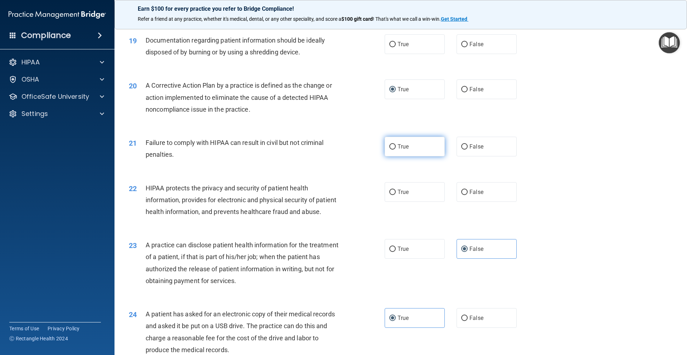
click at [401, 156] on label "True" at bounding box center [415, 147] width 60 height 20
click at [396, 150] on input "True" at bounding box center [392, 146] width 6 height 5
radio input "true"
click at [394, 202] on label "True" at bounding box center [415, 192] width 60 height 20
click at [394, 195] on input "True" at bounding box center [392, 192] width 6 height 5
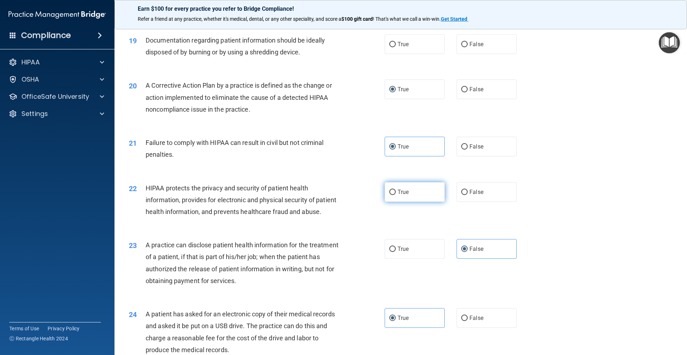
radio input "true"
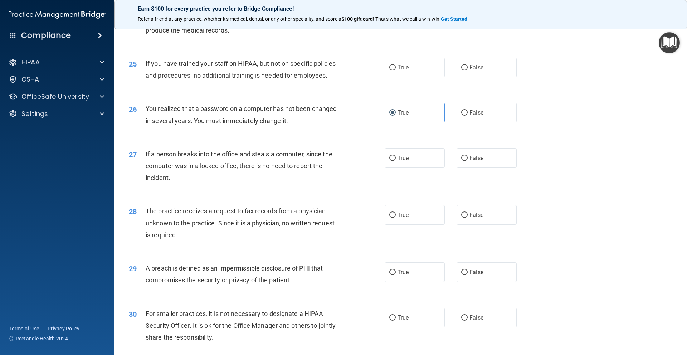
scroll to position [1157, 0]
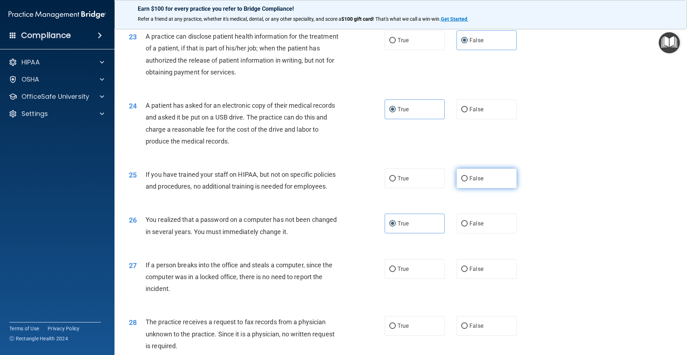
click at [461, 181] on input "False" at bounding box center [464, 178] width 6 height 5
radio input "true"
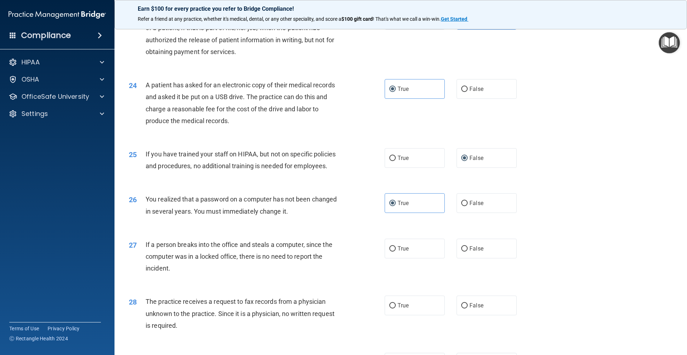
scroll to position [1339, 0]
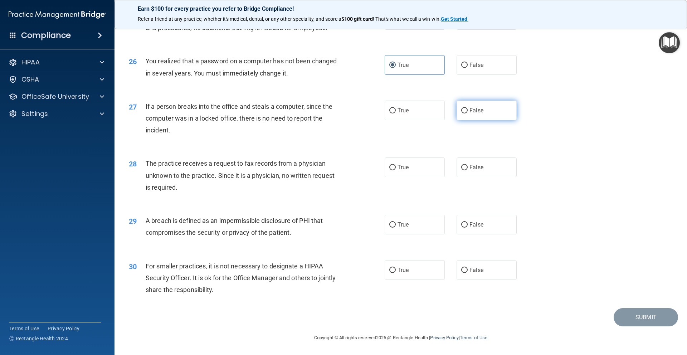
click at [457, 115] on label "False" at bounding box center [487, 111] width 60 height 20
click at [461, 113] on input "False" at bounding box center [464, 110] width 6 height 5
radio input "true"
click at [468, 171] on label "False" at bounding box center [487, 167] width 60 height 20
click at [468, 170] on input "False" at bounding box center [464, 167] width 6 height 5
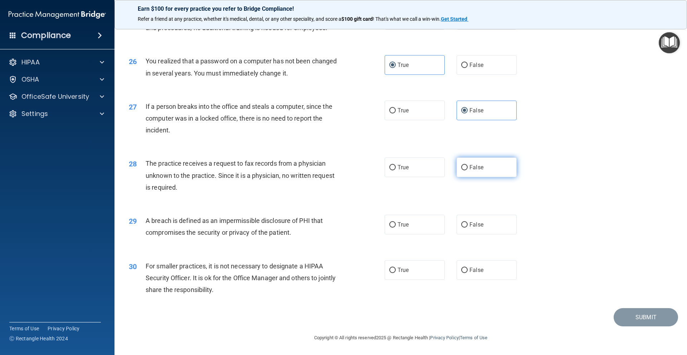
radio input "true"
click at [405, 219] on label "True" at bounding box center [415, 225] width 60 height 20
click at [396, 222] on input "True" at bounding box center [392, 224] width 6 height 5
radio input "true"
click at [470, 269] on span "False" at bounding box center [477, 270] width 14 height 7
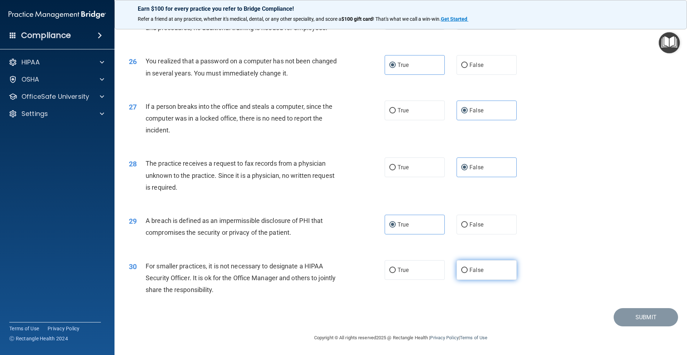
click at [468, 269] on input "False" at bounding box center [464, 270] width 6 height 5
radio input "true"
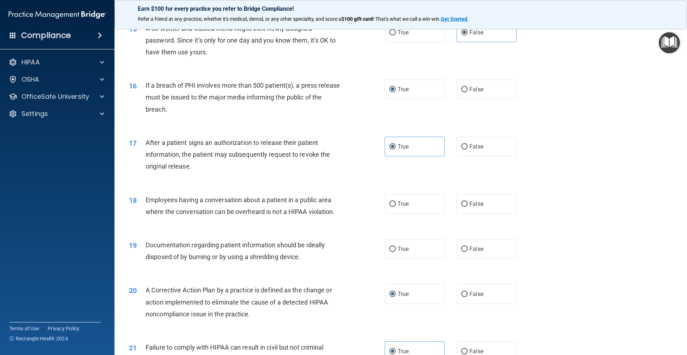
scroll to position [744, 0]
click at [476, 206] on span "False" at bounding box center [477, 203] width 14 height 7
click at [468, 206] on input "False" at bounding box center [464, 203] width 6 height 5
radio input "true"
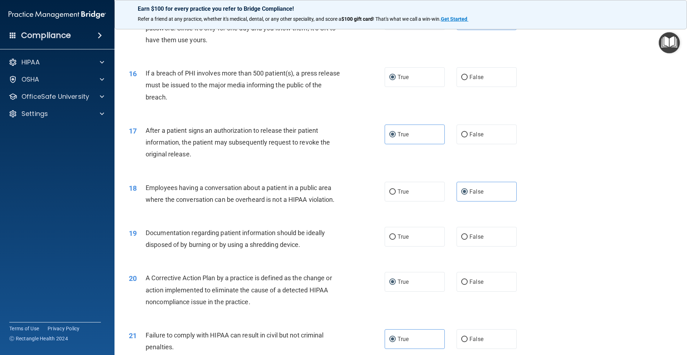
scroll to position [766, 0]
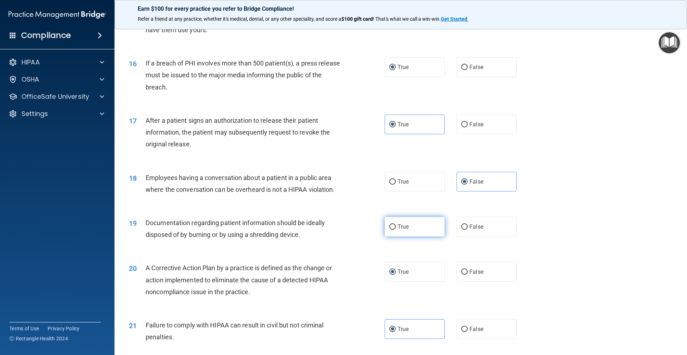
click at [392, 230] on input "True" at bounding box center [392, 226] width 6 height 5
radio input "true"
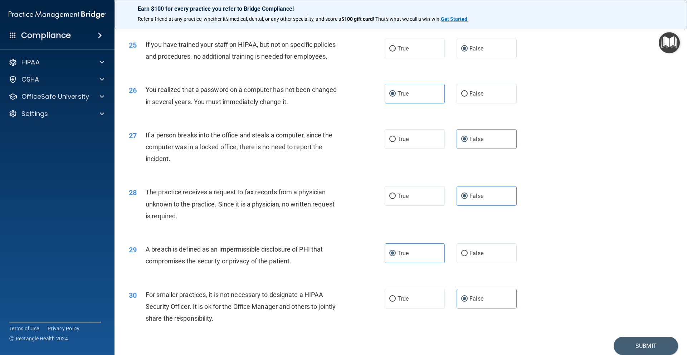
scroll to position [1339, 0]
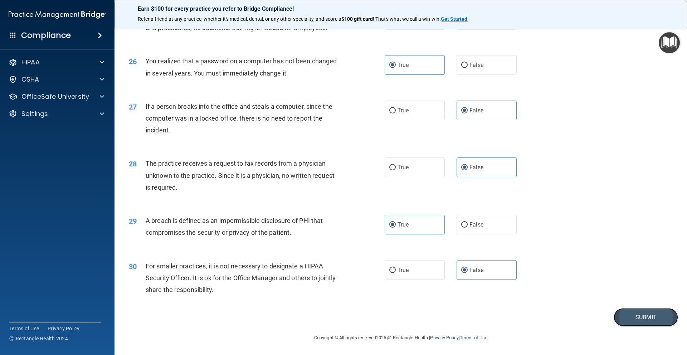
click at [568, 320] on button "Submit" at bounding box center [646, 317] width 64 height 18
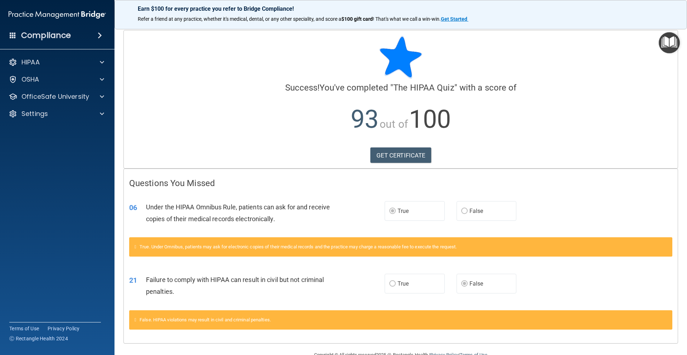
click at [568, 41] on img "Open Resource Center" at bounding box center [669, 42] width 21 height 21
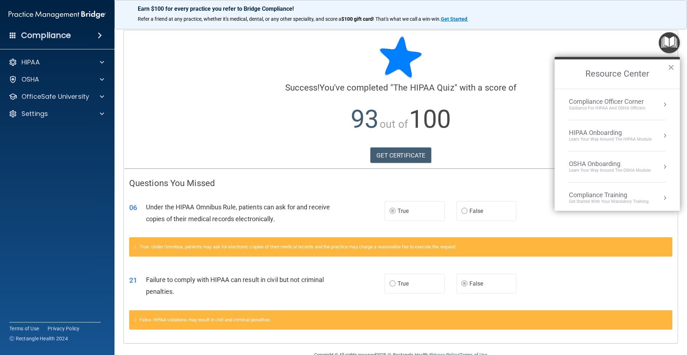
click at [568, 135] on div "HIPAA Onboarding" at bounding box center [610, 133] width 83 height 8
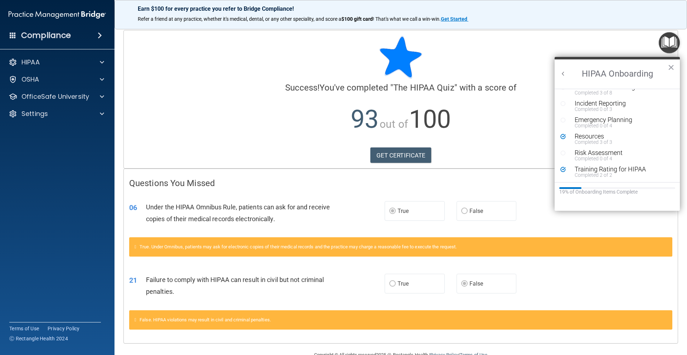
scroll to position [140, 0]
click at [568, 70] on button "×" at bounding box center [671, 67] width 7 height 11
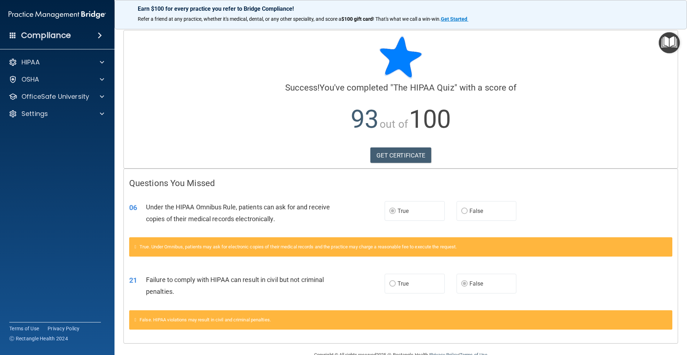
click at [568, 43] on img "Open Resource Center" at bounding box center [669, 42] width 21 height 21
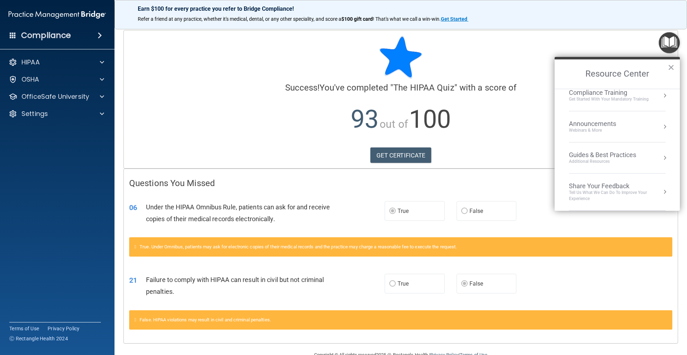
scroll to position [84, 0]
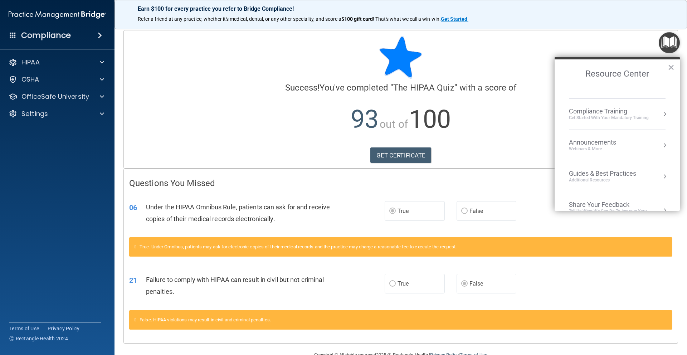
click at [568, 118] on div "Get Started with your mandatory training" at bounding box center [609, 118] width 80 height 6
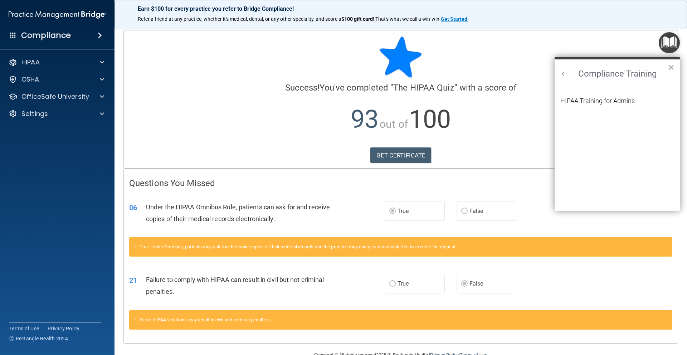
scroll to position [0, 0]
click at [560, 73] on button "Back to Resource Center Home" at bounding box center [563, 73] width 7 height 7
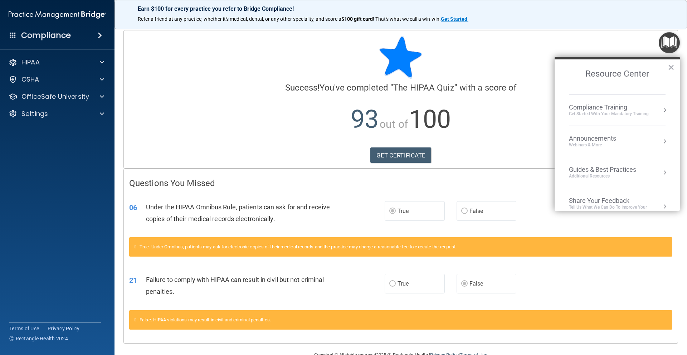
click at [568, 108] on div "Compliance Training" at bounding box center [609, 107] width 80 height 8
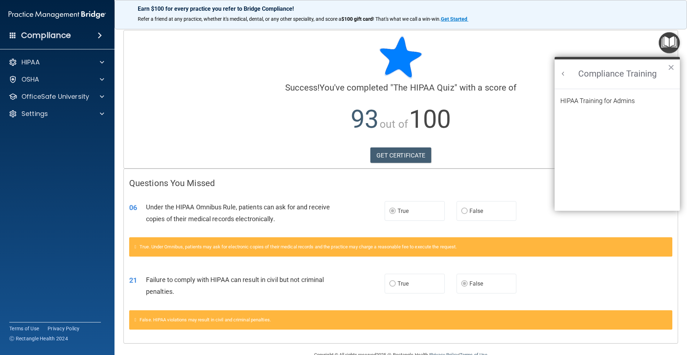
scroll to position [0, 0]
click at [568, 103] on div "HIPAA Training for Admins" at bounding box center [597, 101] width 74 height 6
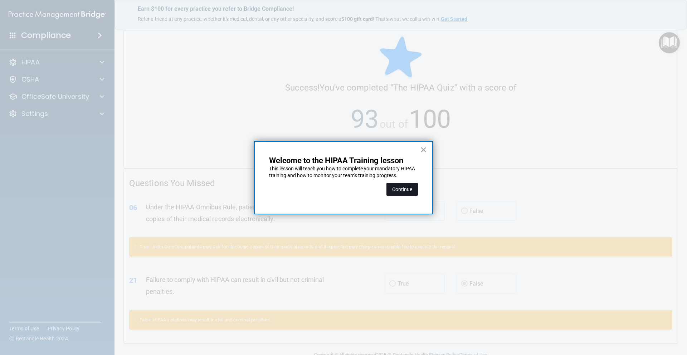
click at [398, 191] on button "Continue" at bounding box center [402, 189] width 31 height 13
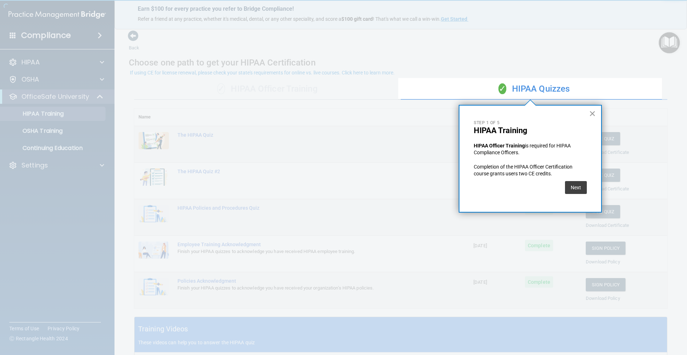
click at [568, 113] on button "×" at bounding box center [592, 113] width 7 height 11
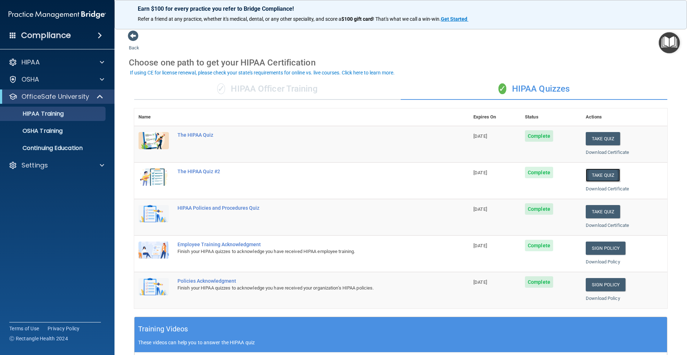
click at [568, 175] on button "Take Quiz" at bounding box center [603, 175] width 34 height 13
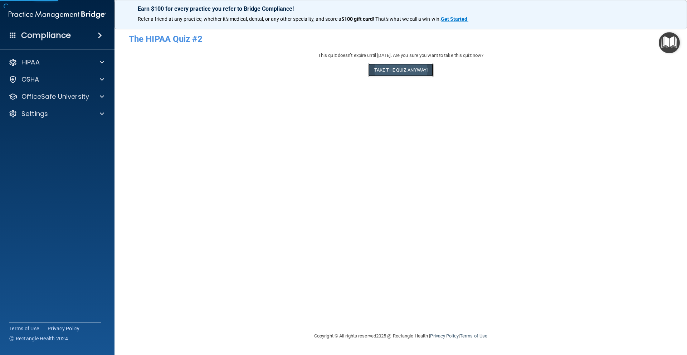
click at [394, 69] on button "Take the quiz anyway!" at bounding box center [400, 69] width 65 height 13
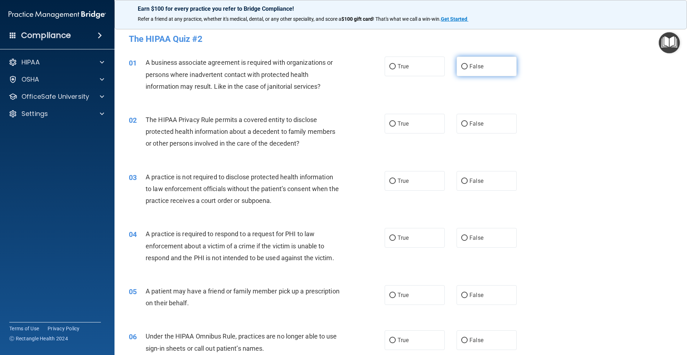
click at [461, 64] on input "False" at bounding box center [464, 66] width 6 height 5
radio input "true"
click at [392, 127] on label "True" at bounding box center [415, 124] width 60 height 20
click at [392, 127] on input "True" at bounding box center [392, 123] width 6 height 5
radio input "true"
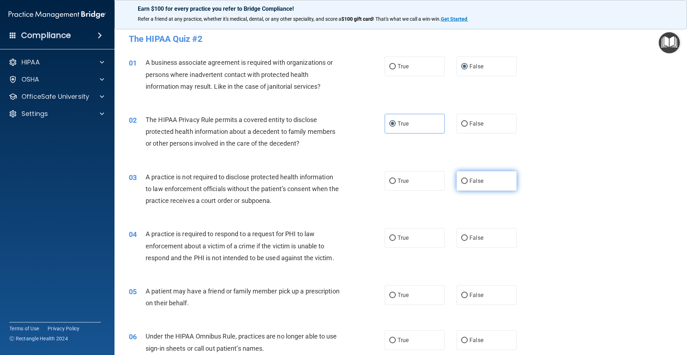
click at [470, 184] on span "False" at bounding box center [477, 181] width 14 height 7
click at [467, 184] on input "False" at bounding box center [464, 181] width 6 height 5
radio input "true"
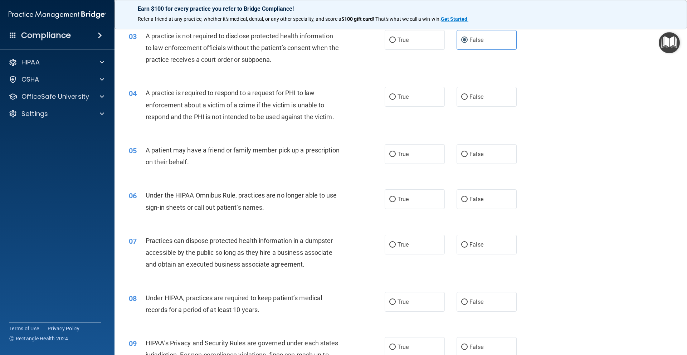
scroll to position [156, 0]
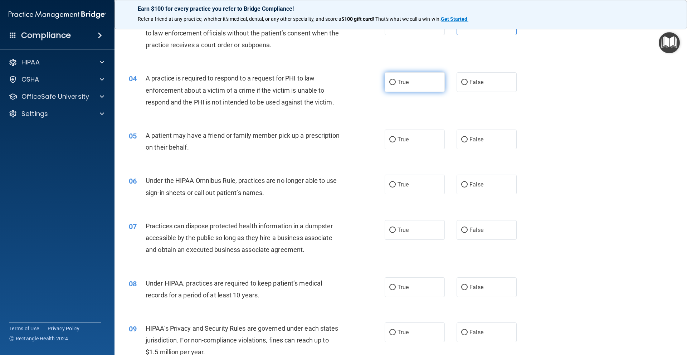
click at [403, 85] on span "True" at bounding box center [403, 82] width 11 height 7
click at [396, 85] on input "True" at bounding box center [392, 82] width 6 height 5
radio input "true"
click at [401, 142] on span "True" at bounding box center [403, 139] width 11 height 7
click at [396, 142] on input "True" at bounding box center [392, 139] width 6 height 5
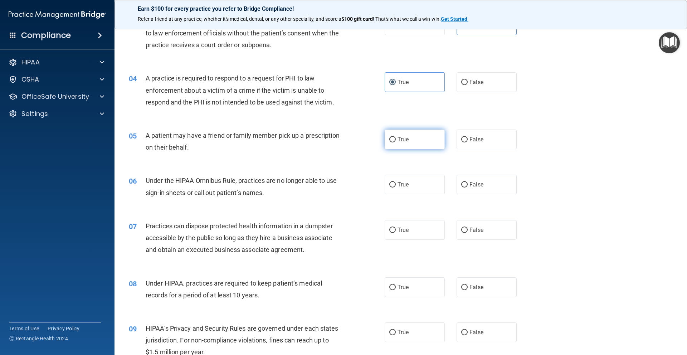
radio input "true"
click at [391, 184] on input "True" at bounding box center [392, 184] width 6 height 5
radio input "true"
click at [463, 183] on input "False" at bounding box center [464, 184] width 6 height 5
radio input "true"
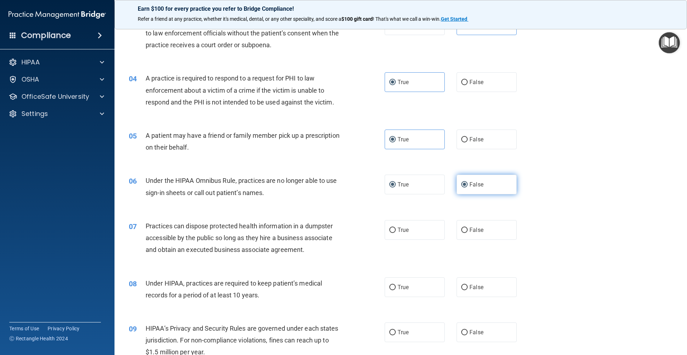
radio input "false"
click at [464, 228] on input "False" at bounding box center [464, 230] width 6 height 5
radio input "true"
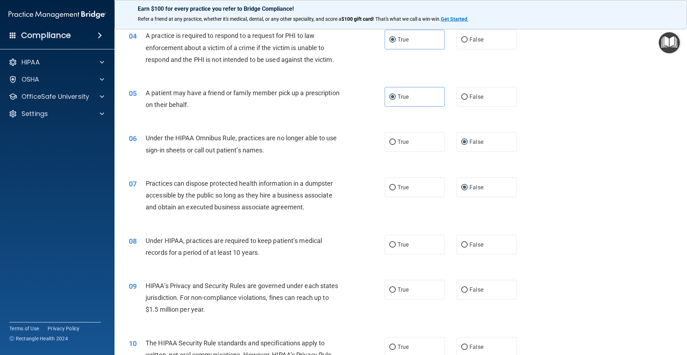
scroll to position [255, 0]
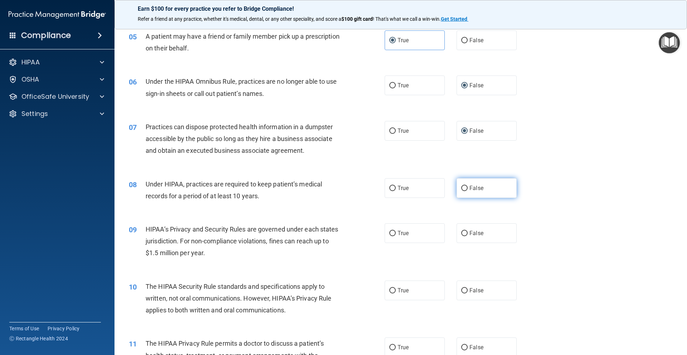
click at [459, 195] on label "False" at bounding box center [487, 188] width 60 height 20
click at [461, 191] on input "False" at bounding box center [464, 188] width 6 height 5
radio input "true"
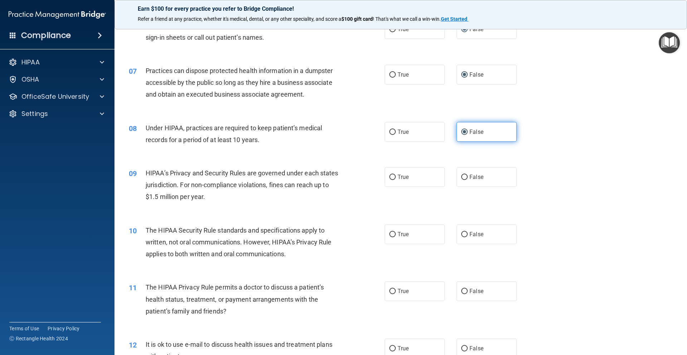
scroll to position [372, 0]
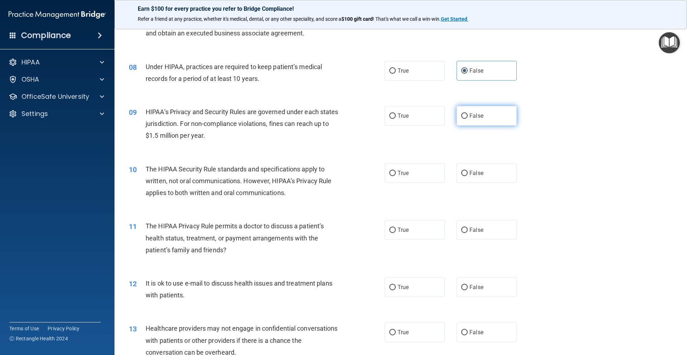
click at [471, 115] on span "False" at bounding box center [477, 115] width 14 height 7
click at [468, 115] on input "False" at bounding box center [464, 115] width 6 height 5
radio input "true"
click at [390, 185] on div "10 The HIPAA Security Rule standards and specifications apply to written, not o…" at bounding box center [256, 182] width 277 height 39
click at [394, 177] on label "True" at bounding box center [415, 173] width 60 height 20
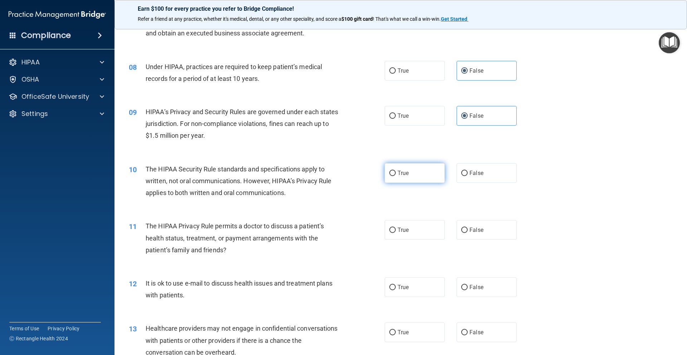
click at [394, 176] on input "True" at bounding box center [392, 173] width 6 height 5
radio input "true"
click at [391, 232] on input "True" at bounding box center [392, 230] width 6 height 5
radio input "true"
click at [392, 289] on input "True" at bounding box center [392, 287] width 6 height 5
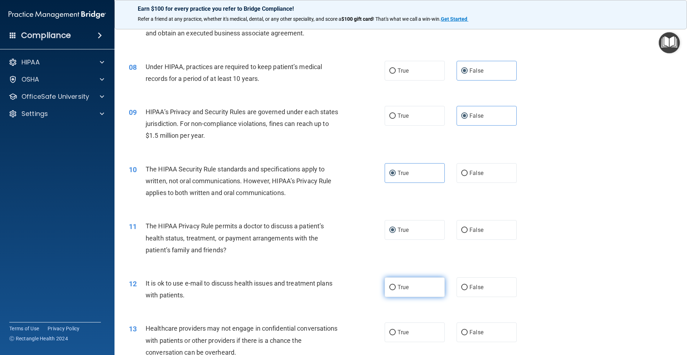
radio input "true"
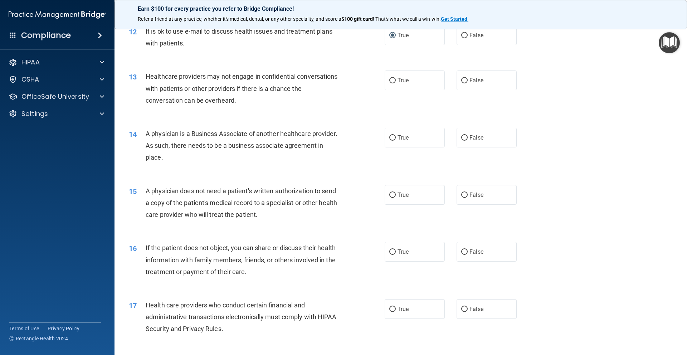
scroll to position [623, 0]
click at [478, 84] on span "False" at bounding box center [477, 81] width 14 height 7
click at [468, 84] on input "False" at bounding box center [464, 81] width 6 height 5
radio input "true"
click at [478, 134] on label "False" at bounding box center [487, 139] width 60 height 20
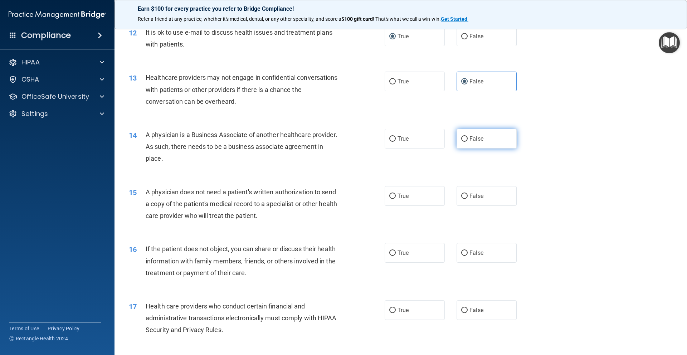
click at [468, 136] on input "False" at bounding box center [464, 138] width 6 height 5
radio input "true"
click at [420, 197] on label "True" at bounding box center [415, 196] width 60 height 20
click at [396, 197] on input "True" at bounding box center [392, 196] width 6 height 5
radio input "true"
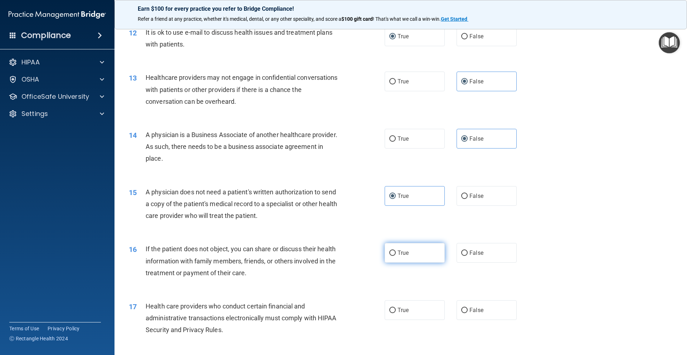
click at [405, 255] on span "True" at bounding box center [403, 252] width 11 height 7
click at [396, 255] on input "True" at bounding box center [392, 253] width 6 height 5
radio input "true"
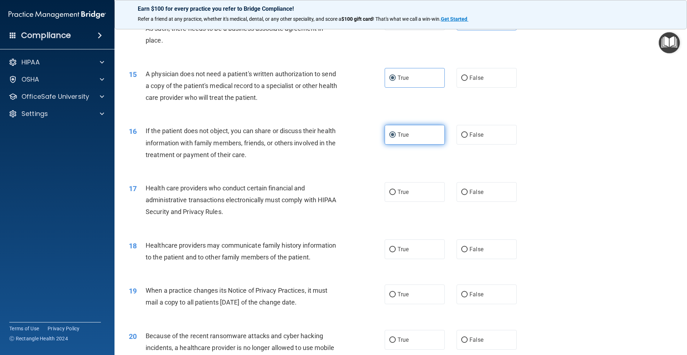
scroll to position [762, 0]
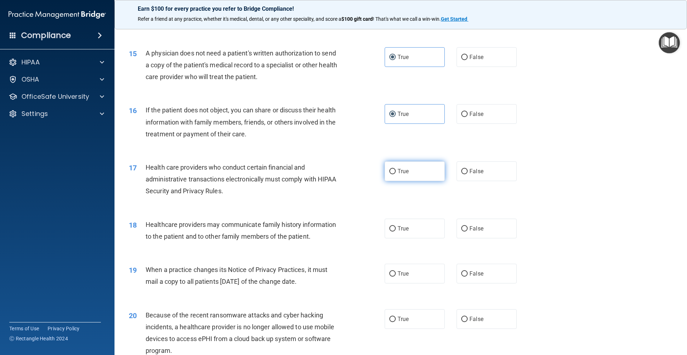
click at [408, 174] on label "True" at bounding box center [415, 171] width 60 height 20
click at [396, 174] on input "True" at bounding box center [392, 171] width 6 height 5
radio input "true"
click at [463, 233] on label "False" at bounding box center [487, 229] width 60 height 20
click at [463, 232] on input "False" at bounding box center [464, 228] width 6 height 5
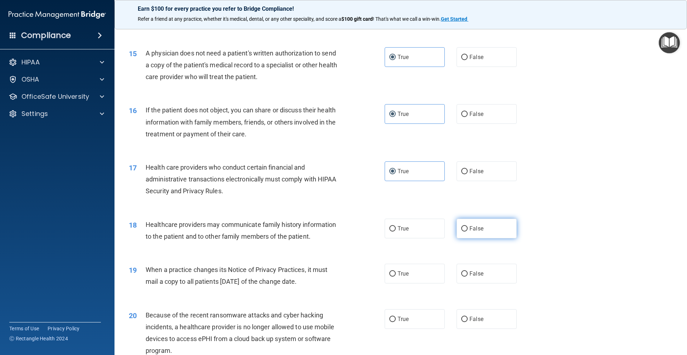
radio input "true"
click at [465, 268] on label "False" at bounding box center [487, 274] width 60 height 20
click at [465, 271] on input "False" at bounding box center [464, 273] width 6 height 5
radio input "true"
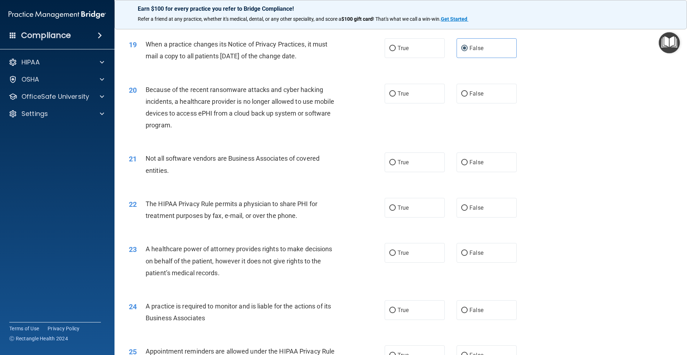
scroll to position [991, 0]
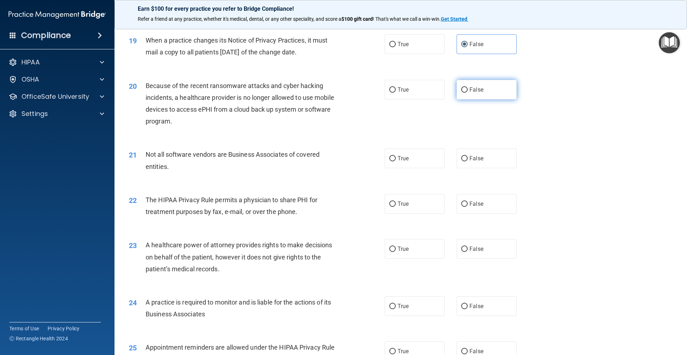
click at [472, 88] on span "False" at bounding box center [477, 89] width 14 height 7
click at [468, 88] on input "False" at bounding box center [464, 89] width 6 height 5
radio input "true"
click at [470, 161] on span "False" at bounding box center [477, 158] width 14 height 7
click at [468, 161] on input "False" at bounding box center [464, 158] width 6 height 5
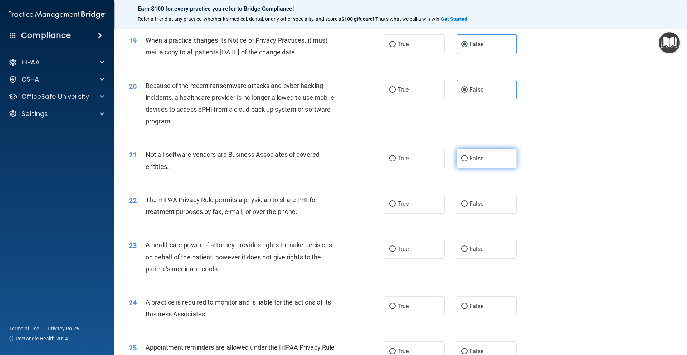
radio input "true"
click at [425, 159] on label "True" at bounding box center [415, 159] width 60 height 20
click at [396, 159] on input "True" at bounding box center [392, 158] width 6 height 5
radio input "true"
radio input "false"
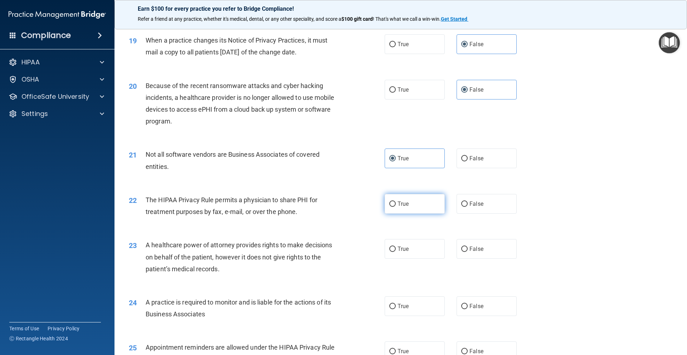
click at [400, 202] on span "True" at bounding box center [403, 203] width 11 height 7
click at [396, 202] on input "True" at bounding box center [392, 203] width 6 height 5
radio input "true"
click at [471, 253] on label "False" at bounding box center [487, 249] width 60 height 20
click at [468, 252] on input "False" at bounding box center [464, 249] width 6 height 5
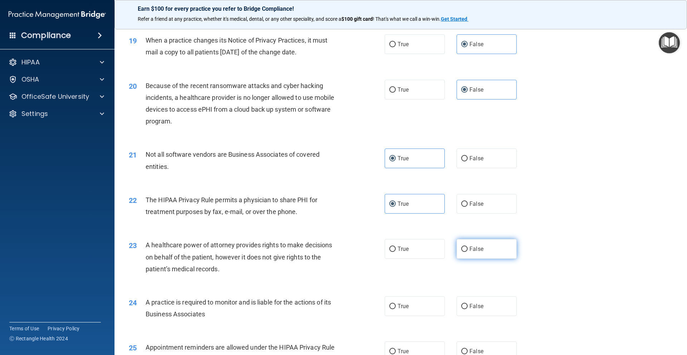
radio input "true"
click at [474, 308] on span "False" at bounding box center [477, 306] width 14 height 7
click at [468, 308] on input "False" at bounding box center [464, 306] width 6 height 5
radio input "true"
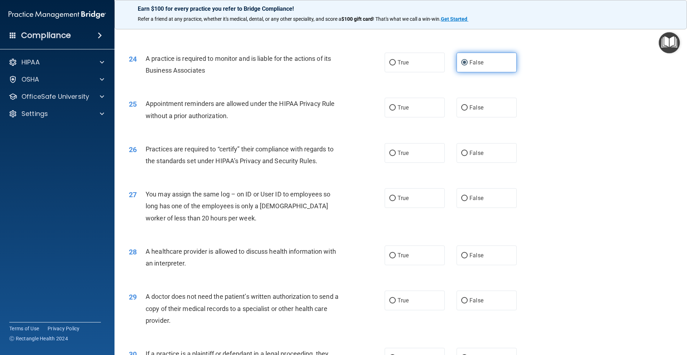
scroll to position [1249, 0]
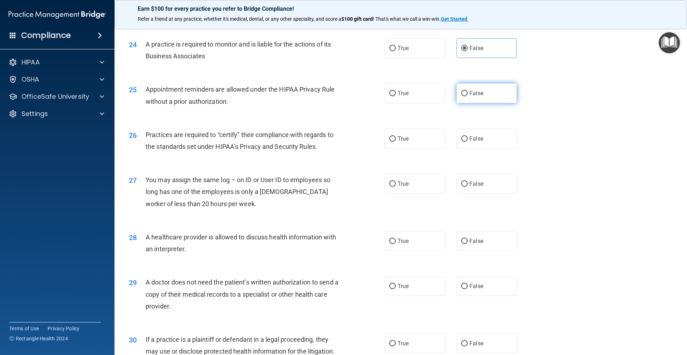
click at [462, 92] on input "False" at bounding box center [464, 93] width 6 height 5
radio input "true"
click at [408, 90] on label "True" at bounding box center [415, 93] width 60 height 20
click at [396, 91] on input "True" at bounding box center [392, 93] width 6 height 5
radio input "true"
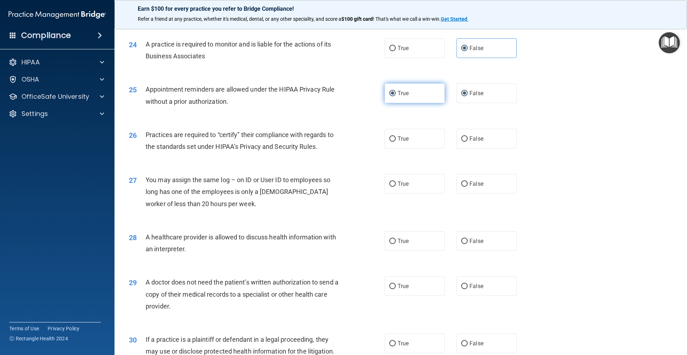
radio input "false"
click at [470, 144] on label "False" at bounding box center [487, 139] width 60 height 20
click at [468, 142] on input "False" at bounding box center [464, 138] width 6 height 5
radio input "true"
click at [472, 187] on span "False" at bounding box center [477, 183] width 14 height 7
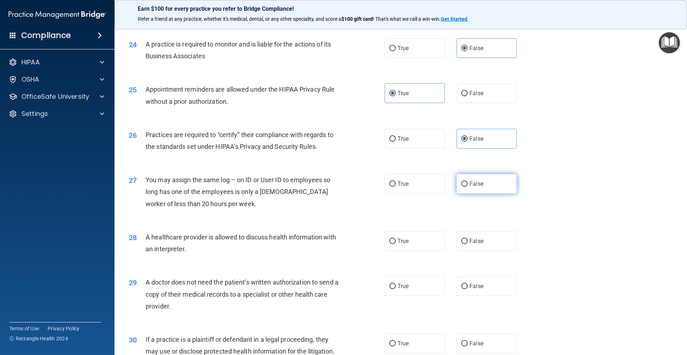
click at [468, 187] on input "False" at bounding box center [464, 183] width 6 height 5
radio input "true"
click at [417, 242] on label "True" at bounding box center [415, 241] width 60 height 20
click at [396, 242] on input "True" at bounding box center [392, 241] width 6 height 5
radio input "true"
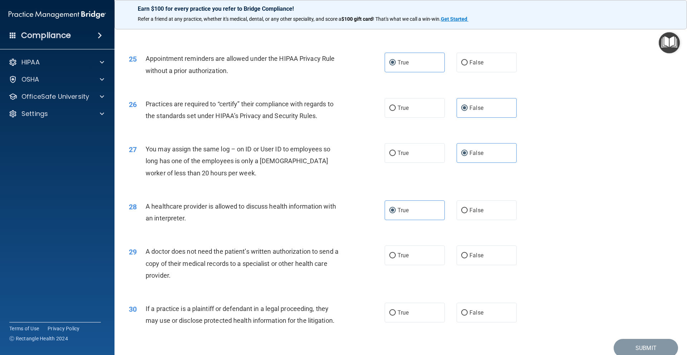
scroll to position [1281, 0]
click at [422, 315] on label "True" at bounding box center [415, 312] width 60 height 20
click at [396, 315] on input "True" at bounding box center [392, 311] width 6 height 5
radio input "true"
click at [420, 257] on label "True" at bounding box center [415, 254] width 60 height 20
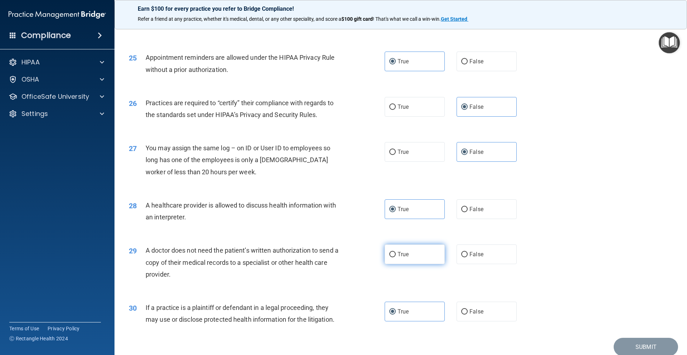
click at [396, 257] on input "True" at bounding box center [392, 254] width 6 height 5
radio input "true"
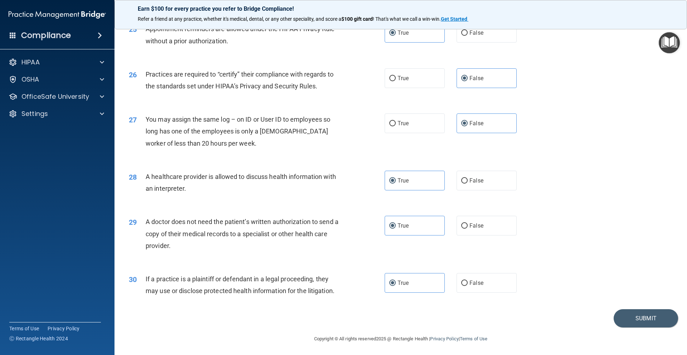
scroll to position [1311, 0]
click at [568, 317] on button "Submit" at bounding box center [646, 317] width 64 height 18
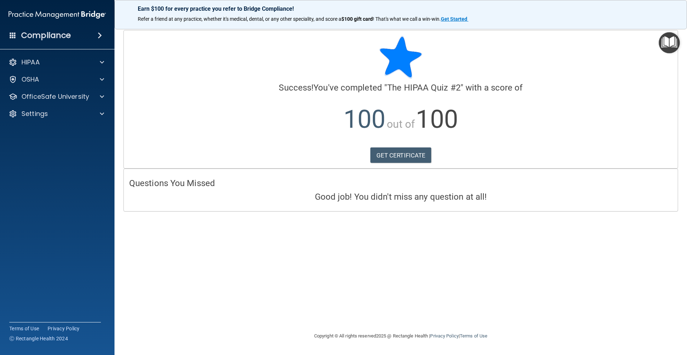
click at [568, 48] on img "Open Resource Center" at bounding box center [669, 42] width 21 height 21
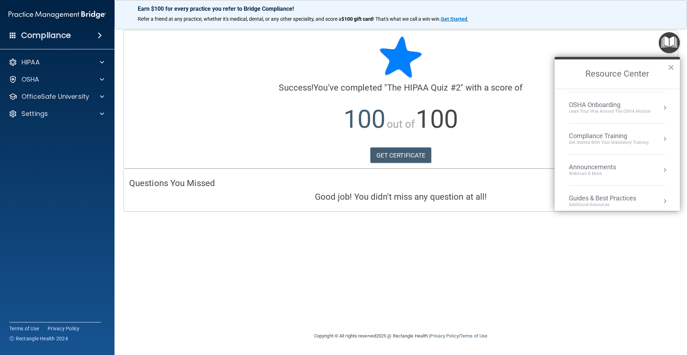
scroll to position [58, 0]
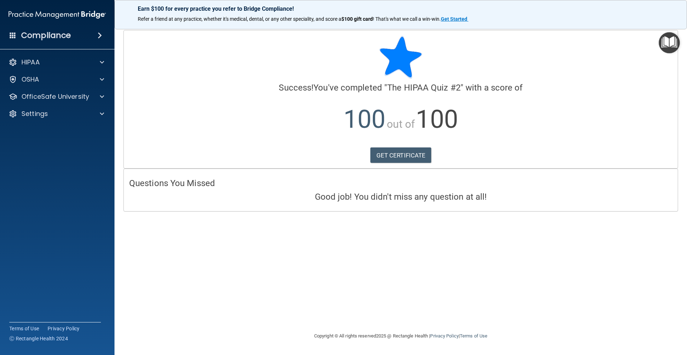
click at [568, 46] on img "Open Resource Center" at bounding box center [669, 42] width 21 height 21
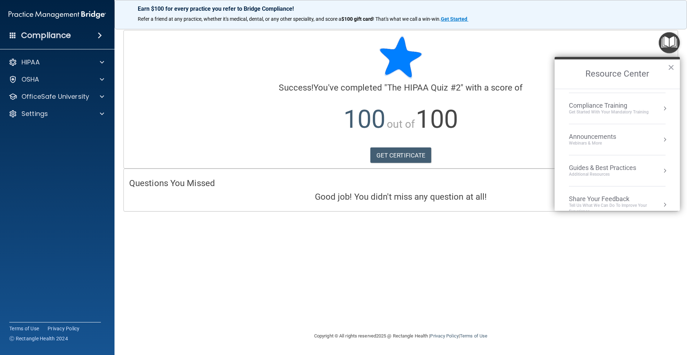
scroll to position [88, 0]
click at [568, 110] on div "Compliance Training" at bounding box center [609, 107] width 80 height 8
click at [566, 74] on button "Back to Resource Center Home" at bounding box center [563, 73] width 7 height 7
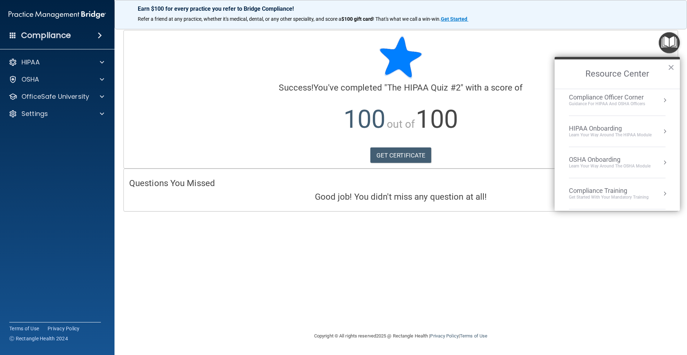
scroll to position [19, 0]
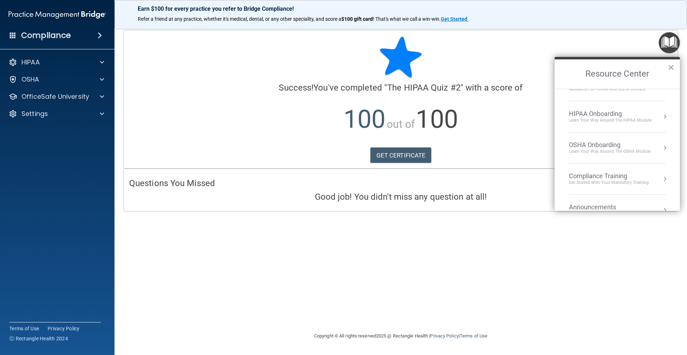
click at [568, 117] on div "HIPAA Onboarding" at bounding box center [610, 114] width 83 height 8
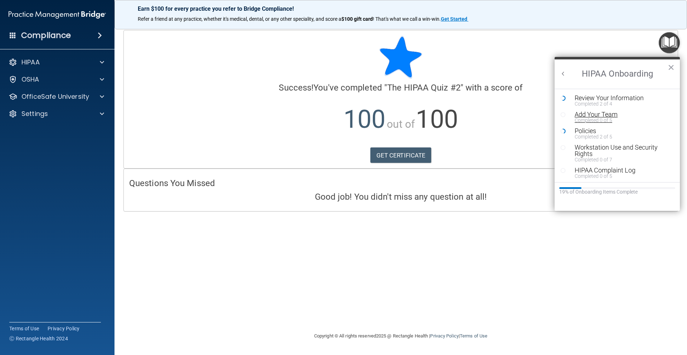
scroll to position [0, 0]
click at [563, 73] on button "Back to Resource Center Home" at bounding box center [563, 73] width 7 height 7
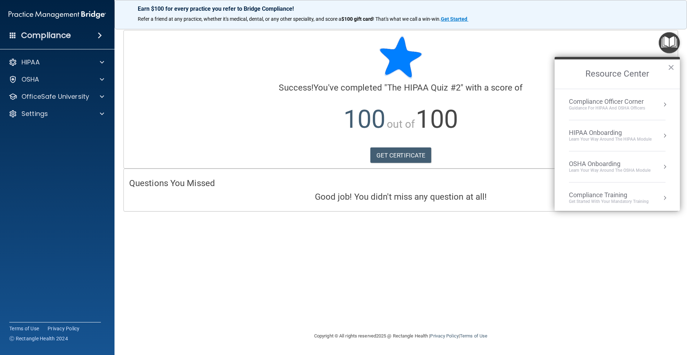
scroll to position [1, 0]
click at [568, 196] on div "Compliance Training" at bounding box center [609, 194] width 80 height 8
click at [568, 103] on div "HIPAA Training for Admins" at bounding box center [597, 101] width 74 height 6
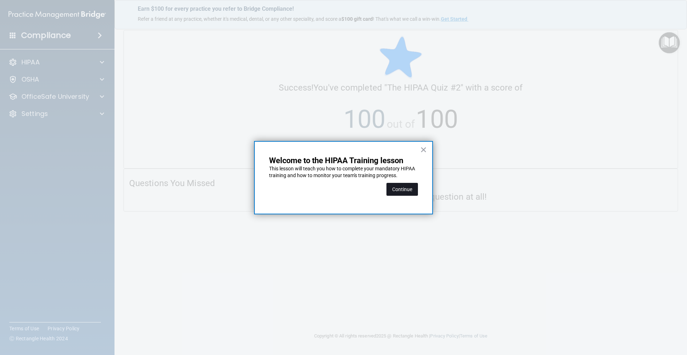
click at [402, 187] on button "Continue" at bounding box center [402, 189] width 31 height 13
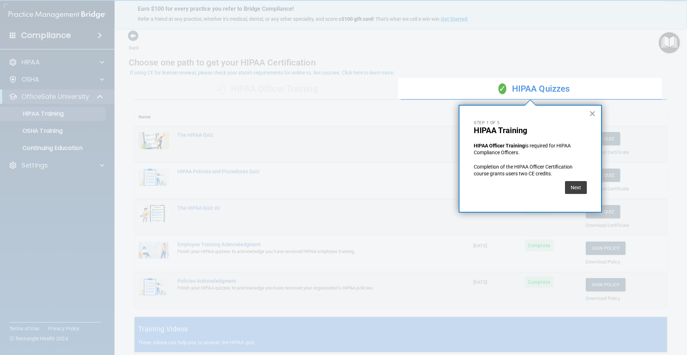
click at [568, 113] on button "×" at bounding box center [592, 113] width 7 height 11
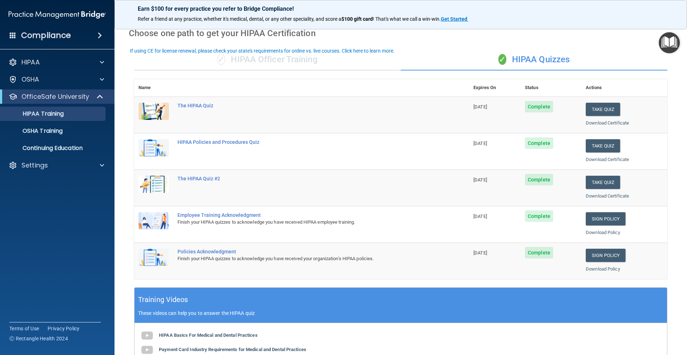
scroll to position [35, 0]
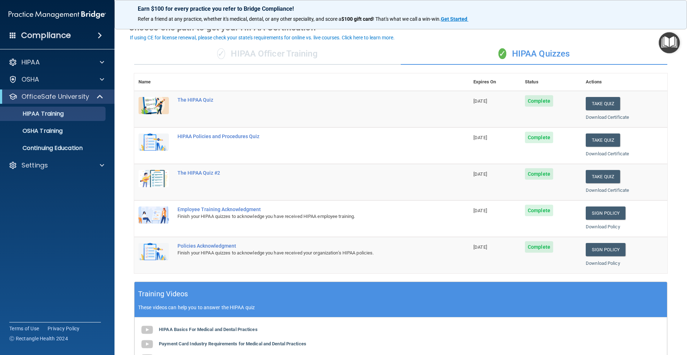
click at [504, 244] on td "[DATE]" at bounding box center [495, 255] width 52 height 36
click at [249, 137] on div "HIPAA Policies and Procedures Quiz" at bounding box center [306, 136] width 256 height 6
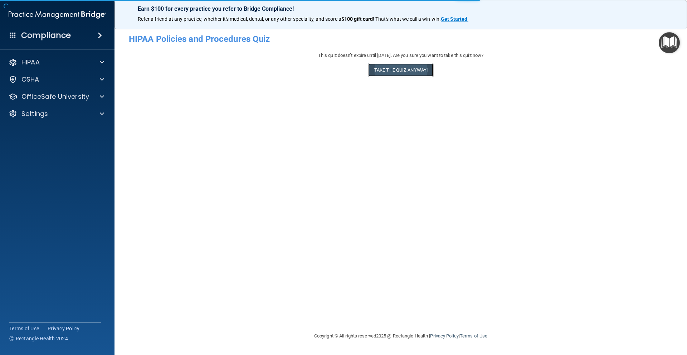
click at [427, 72] on button "Take the quiz anyway!" at bounding box center [400, 69] width 65 height 13
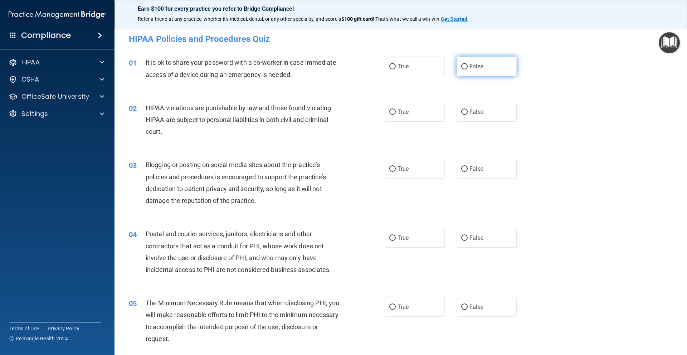
click at [471, 65] on span "False" at bounding box center [477, 66] width 14 height 7
click at [468, 65] on input "False" at bounding box center [464, 66] width 6 height 5
radio input "true"
click at [390, 105] on label "True" at bounding box center [415, 112] width 60 height 20
click at [390, 110] on input "True" at bounding box center [392, 112] width 6 height 5
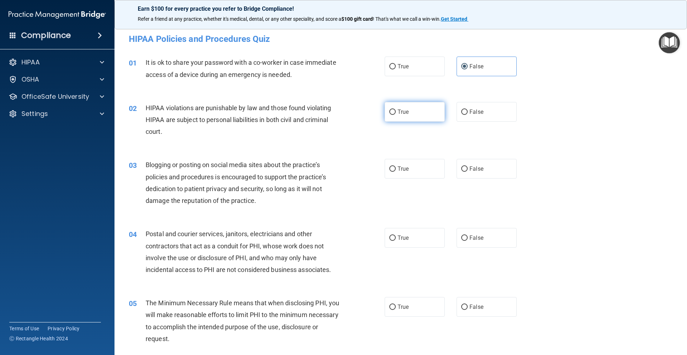
radio input "true"
click at [473, 176] on label "False" at bounding box center [487, 169] width 60 height 20
click at [468, 172] on input "False" at bounding box center [464, 168] width 6 height 5
radio input "true"
click at [399, 242] on label "True" at bounding box center [415, 238] width 60 height 20
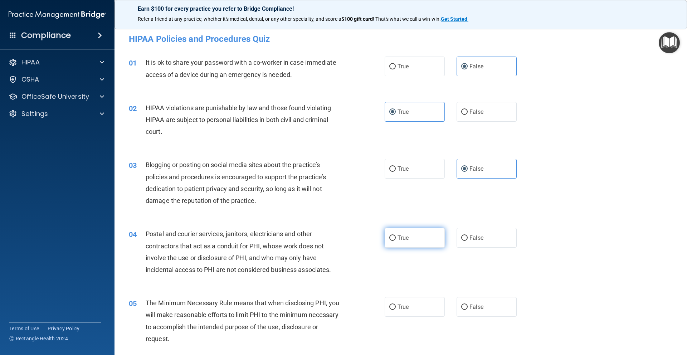
click at [396, 241] on input "True" at bounding box center [392, 237] width 6 height 5
radio input "true"
click at [402, 309] on span "True" at bounding box center [403, 306] width 11 height 7
click at [396, 309] on input "True" at bounding box center [392, 307] width 6 height 5
radio input "true"
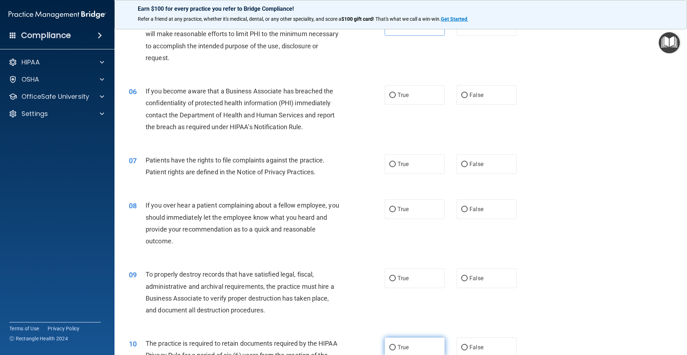
scroll to position [282, 0]
click at [466, 98] on label "False" at bounding box center [487, 94] width 60 height 20
click at [466, 97] on input "False" at bounding box center [464, 94] width 6 height 5
radio input "true"
click at [401, 171] on label "True" at bounding box center [415, 163] width 60 height 20
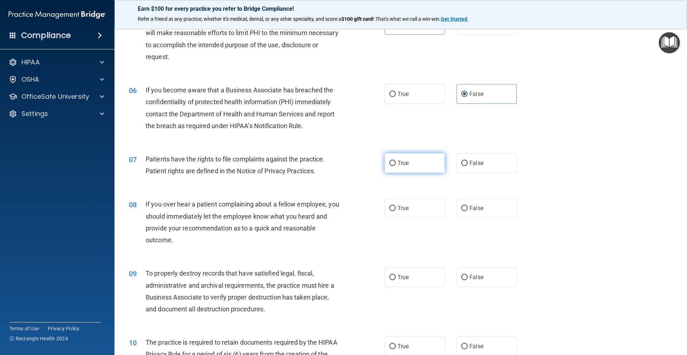
click at [396, 166] on input "True" at bounding box center [392, 163] width 6 height 5
radio input "true"
click at [469, 202] on label "False" at bounding box center [487, 208] width 60 height 20
click at [468, 206] on input "False" at bounding box center [464, 208] width 6 height 5
radio input "true"
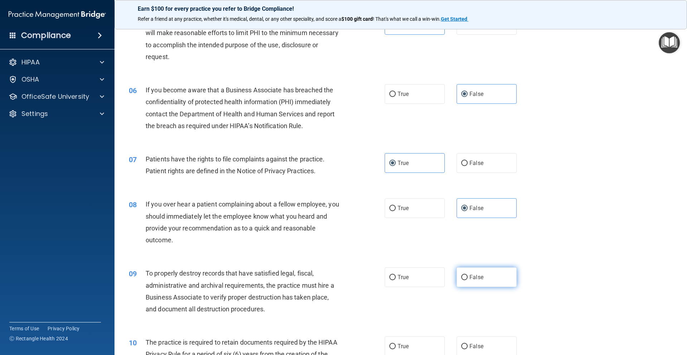
click at [473, 279] on span "False" at bounding box center [477, 277] width 14 height 7
click at [468, 279] on input "False" at bounding box center [464, 277] width 6 height 5
radio input "true"
click at [418, 322] on label "True" at bounding box center [415, 346] width 60 height 20
click at [396, 322] on input "True" at bounding box center [392, 346] width 6 height 5
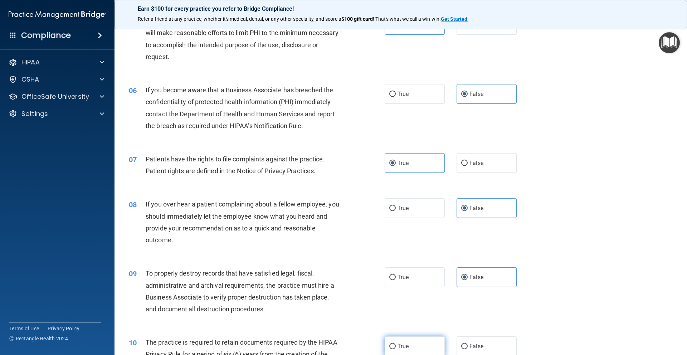
radio input "true"
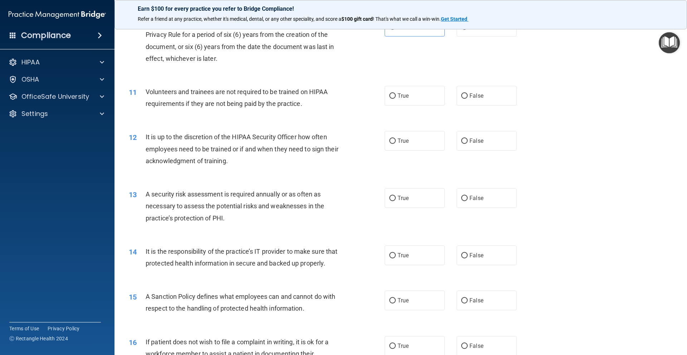
scroll to position [603, 0]
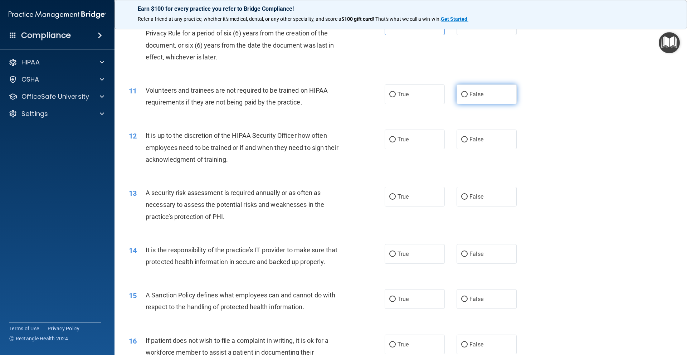
click at [470, 96] on span "False" at bounding box center [477, 94] width 14 height 7
click at [468, 96] on input "False" at bounding box center [464, 94] width 6 height 5
radio input "true"
click at [471, 145] on label "False" at bounding box center [487, 140] width 60 height 20
click at [468, 142] on input "False" at bounding box center [464, 139] width 6 height 5
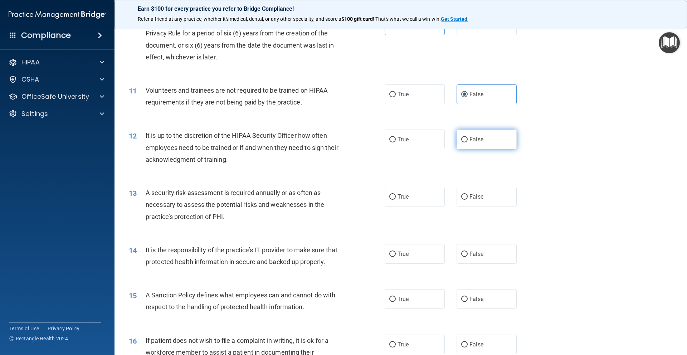
radio input "true"
click at [399, 199] on span "True" at bounding box center [403, 196] width 11 height 7
click at [396, 199] on input "True" at bounding box center [392, 196] width 6 height 5
radio input "true"
click at [481, 259] on label "False" at bounding box center [487, 254] width 60 height 20
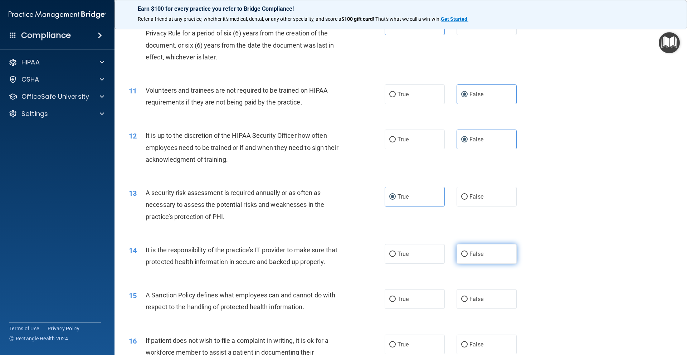
click at [468, 257] on input "False" at bounding box center [464, 254] width 6 height 5
radio input "true"
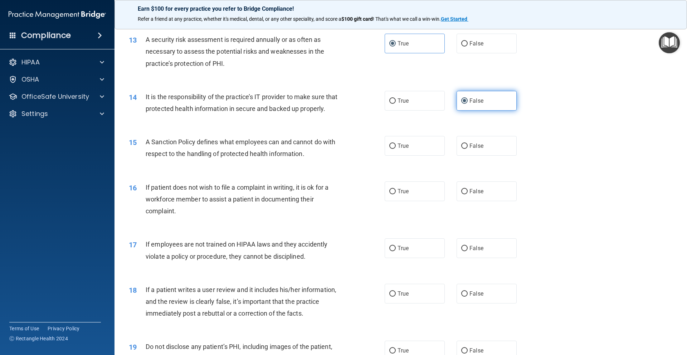
scroll to position [780, 0]
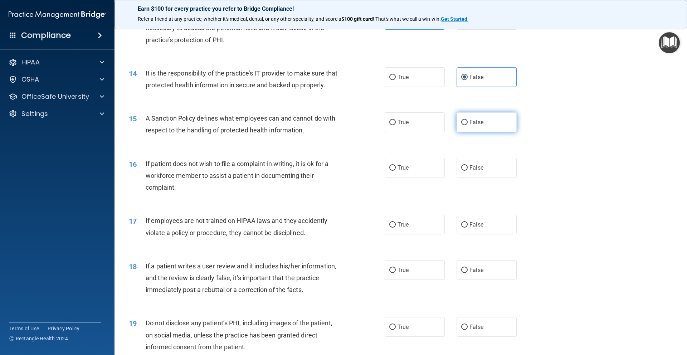
click at [477, 126] on span "False" at bounding box center [477, 122] width 14 height 7
click at [468, 125] on input "False" at bounding box center [464, 122] width 6 height 5
radio input "true"
click at [412, 178] on label "True" at bounding box center [415, 168] width 60 height 20
click at [396, 171] on input "True" at bounding box center [392, 167] width 6 height 5
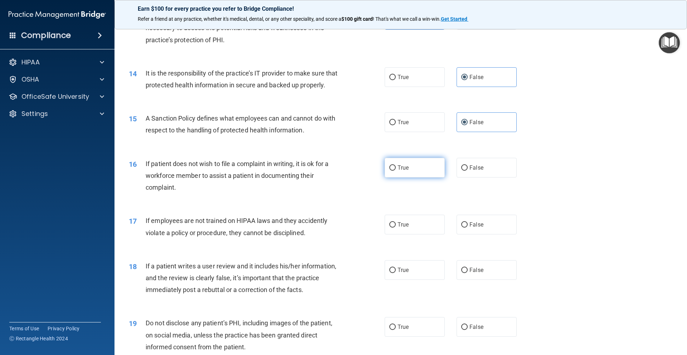
radio input "true"
click at [483, 234] on label "False" at bounding box center [487, 225] width 60 height 20
click at [468, 228] on input "False" at bounding box center [464, 224] width 6 height 5
radio input "true"
click at [482, 274] on label "False" at bounding box center [487, 270] width 60 height 20
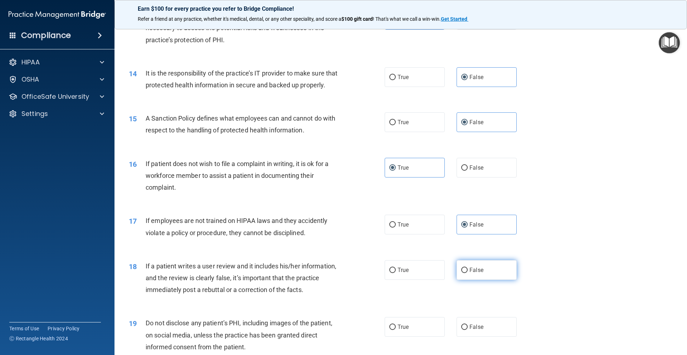
click at [468, 273] on input "False" at bounding box center [464, 270] width 6 height 5
radio input "true"
click at [425, 322] on label "True" at bounding box center [415, 327] width 60 height 20
click at [396, 322] on input "True" at bounding box center [392, 327] width 6 height 5
radio input "true"
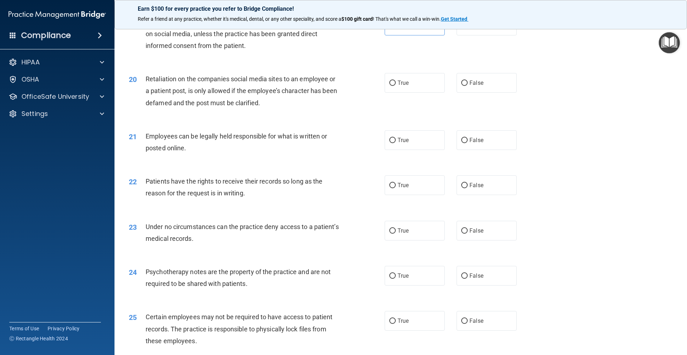
scroll to position [1083, 0]
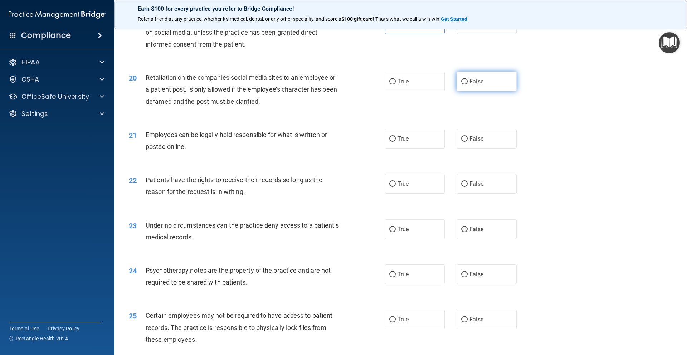
click at [471, 85] on span "False" at bounding box center [477, 81] width 14 height 7
click at [468, 84] on input "False" at bounding box center [464, 81] width 6 height 5
radio input "true"
click at [423, 149] on label "True" at bounding box center [415, 139] width 60 height 20
click at [396, 142] on input "True" at bounding box center [392, 138] width 6 height 5
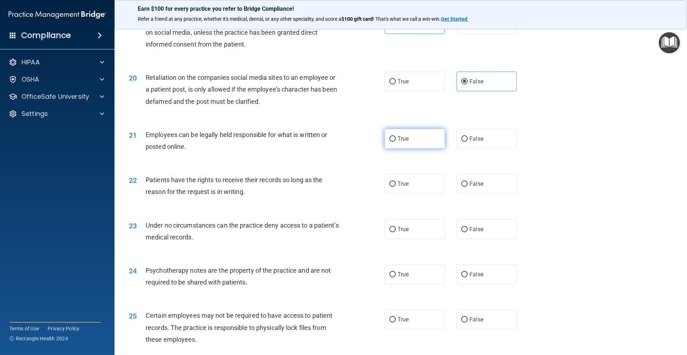
radio input "true"
click at [474, 187] on span "False" at bounding box center [477, 183] width 14 height 7
click at [468, 187] on input "False" at bounding box center [464, 183] width 6 height 5
radio input "true"
click at [473, 239] on label "False" at bounding box center [487, 229] width 60 height 20
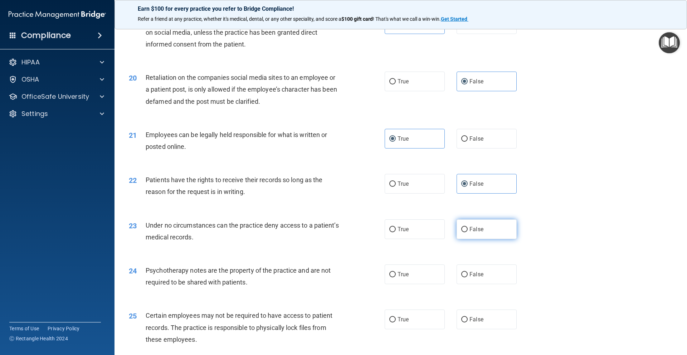
click at [468, 232] on input "False" at bounding box center [464, 229] width 6 height 5
radio input "true"
click at [414, 284] on label "True" at bounding box center [415, 274] width 60 height 20
click at [396, 277] on input "True" at bounding box center [392, 274] width 6 height 5
radio input "true"
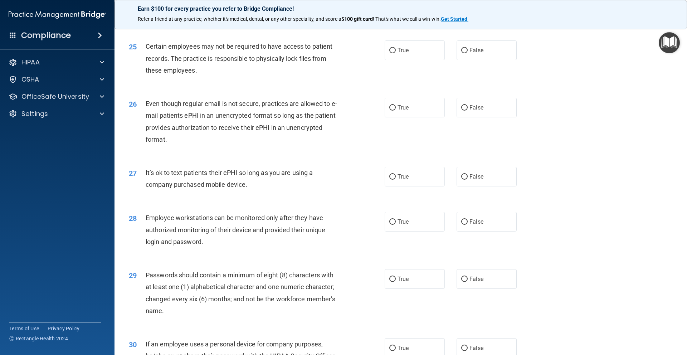
scroll to position [1360, 0]
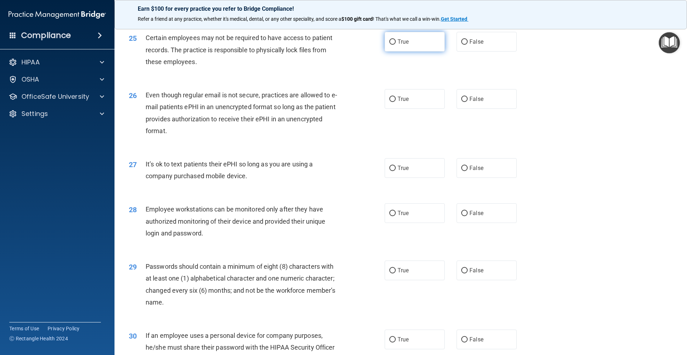
click at [422, 52] on label "True" at bounding box center [415, 42] width 60 height 20
click at [396, 45] on input "True" at bounding box center [392, 41] width 6 height 5
radio input "true"
click at [414, 109] on label "True" at bounding box center [415, 99] width 60 height 20
click at [396, 102] on input "True" at bounding box center [392, 99] width 6 height 5
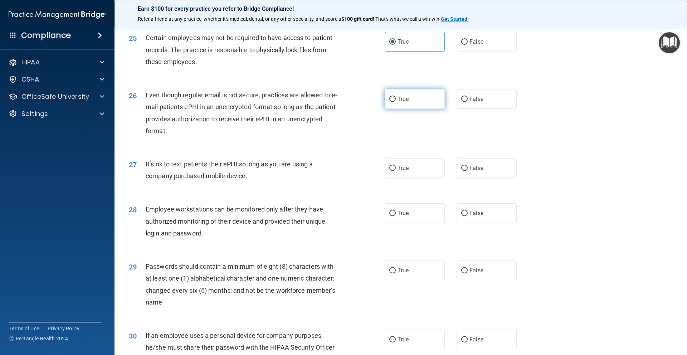
radio input "true"
click at [482, 178] on label "False" at bounding box center [487, 168] width 60 height 20
click at [468, 171] on input "False" at bounding box center [464, 168] width 6 height 5
radio input "true"
click at [478, 223] on label "False" at bounding box center [487, 213] width 60 height 20
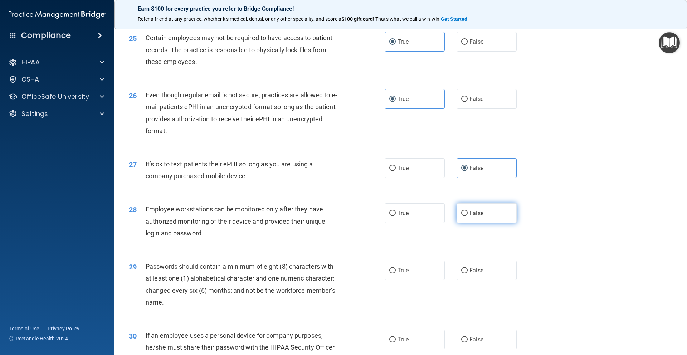
click at [468, 216] on input "False" at bounding box center [464, 213] width 6 height 5
radio input "true"
click at [418, 280] on label "True" at bounding box center [415, 271] width 60 height 20
click at [396, 273] on input "True" at bounding box center [392, 270] width 6 height 5
radio input "true"
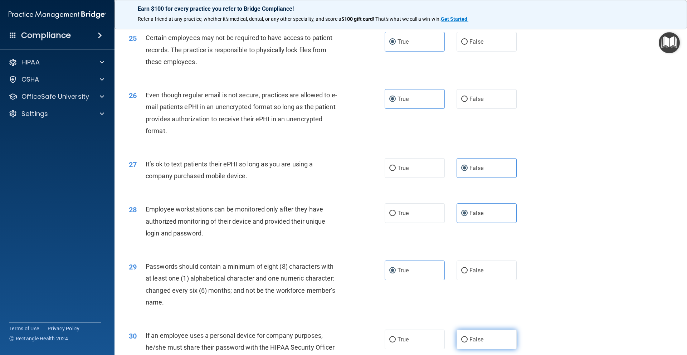
click at [462, 322] on input "False" at bounding box center [464, 339] width 6 height 5
radio input "true"
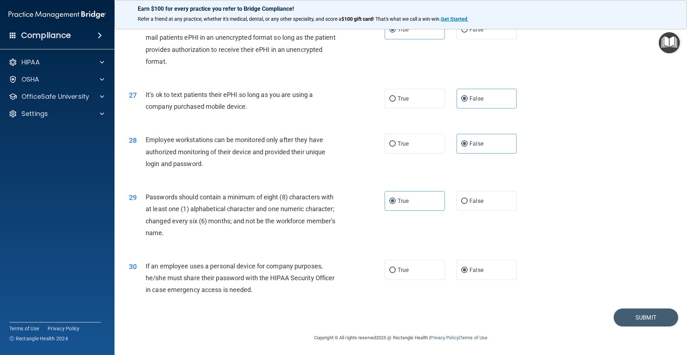
scroll to position [1442, 0]
click at [568, 318] on button "Submit" at bounding box center [646, 317] width 64 height 18
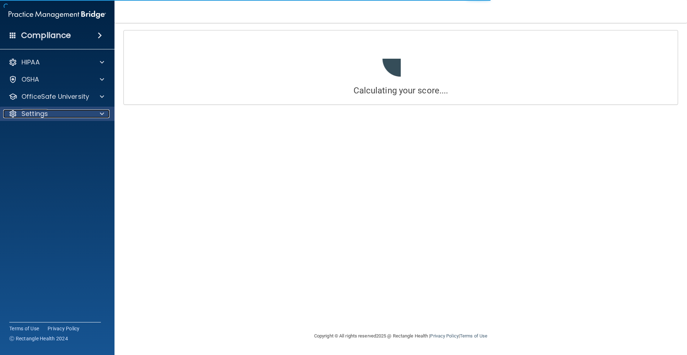
click at [100, 113] on span at bounding box center [102, 114] width 4 height 9
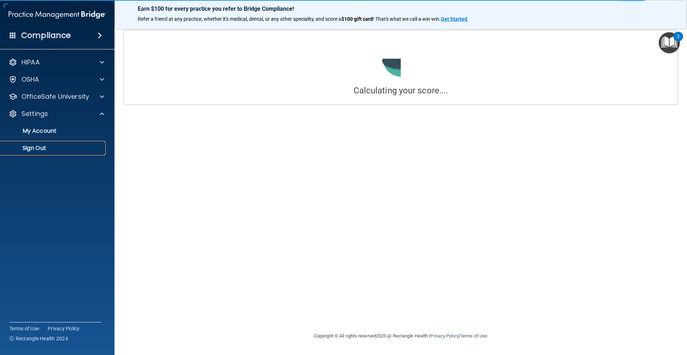
click at [51, 152] on link "Sign Out" at bounding box center [49, 148] width 113 height 14
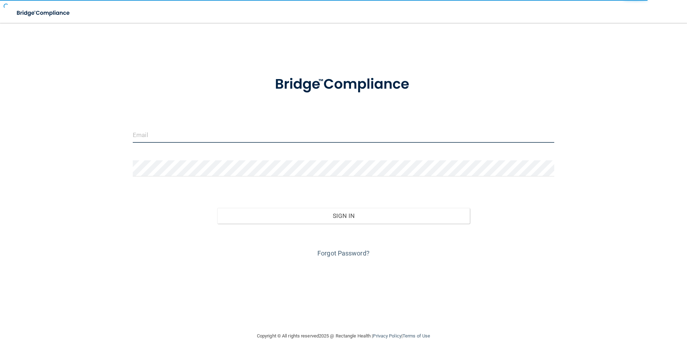
type input "[DOMAIN_NAME][EMAIL_ADDRESS][DOMAIN_NAME]"
